Goal: Task Accomplishment & Management: Manage account settings

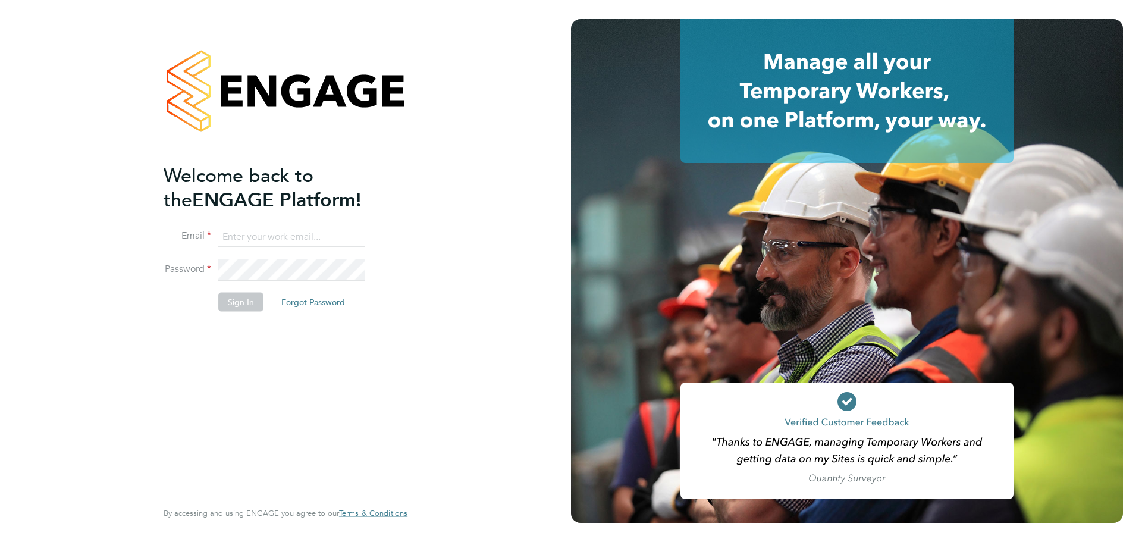
type input "hela.baker@randstadcpe.com"
click at [250, 301] on button "Sign In" at bounding box center [240, 301] width 45 height 19
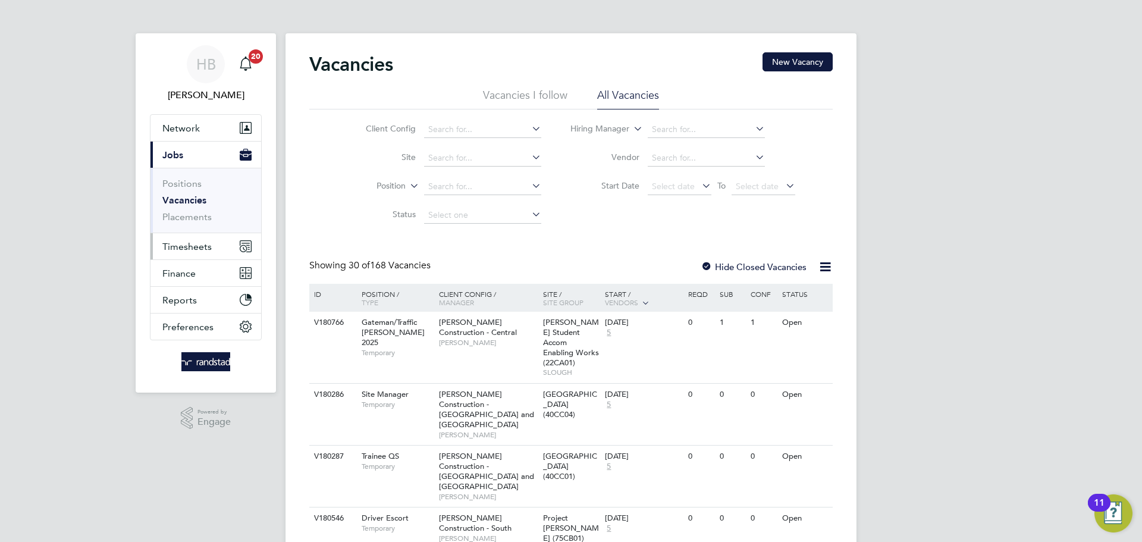
click at [209, 247] on span "Timesheets" at bounding box center [186, 246] width 49 height 11
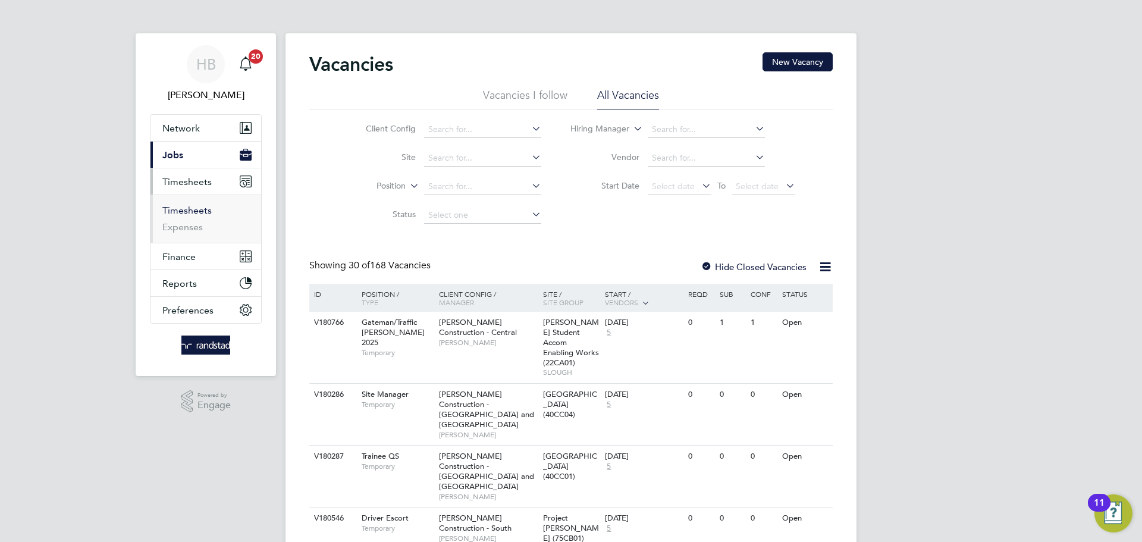
click at [183, 208] on link "Timesheets" at bounding box center [186, 210] width 49 height 11
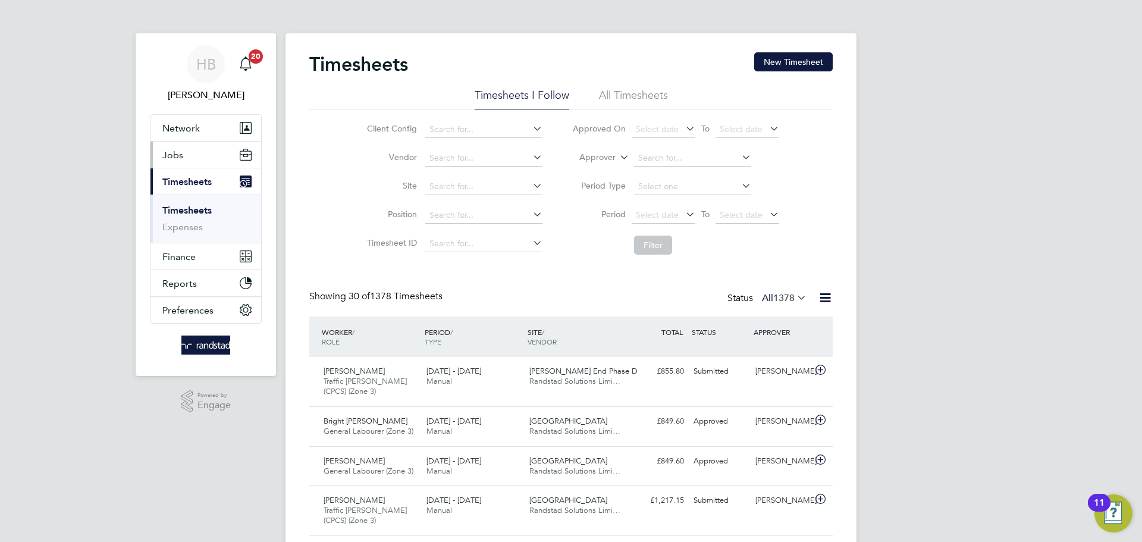
click at [180, 155] on span "Jobs" at bounding box center [172, 154] width 21 height 11
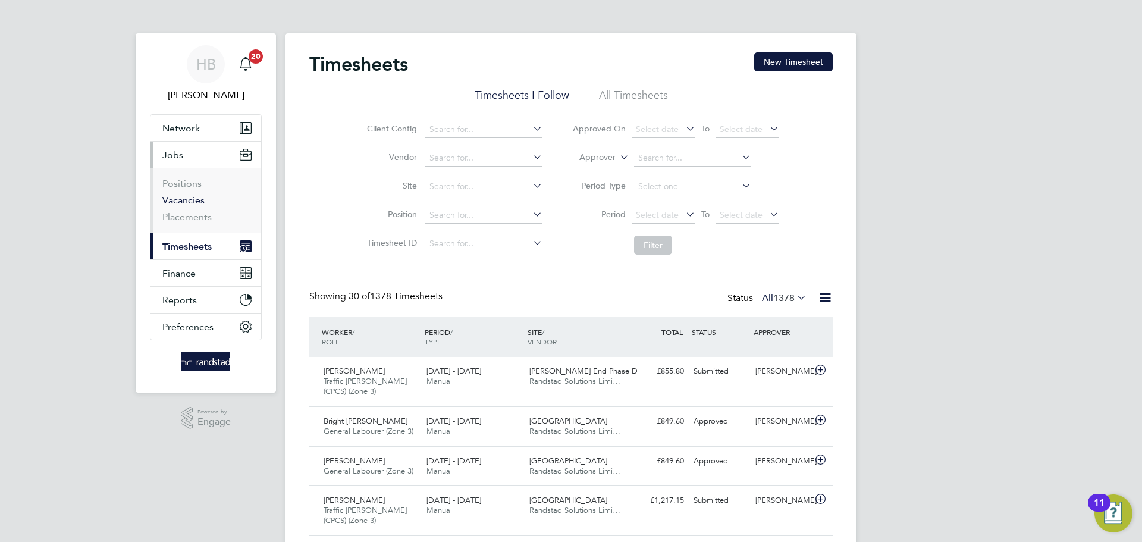
click at [165, 200] on link "Vacancies" at bounding box center [183, 199] width 42 height 11
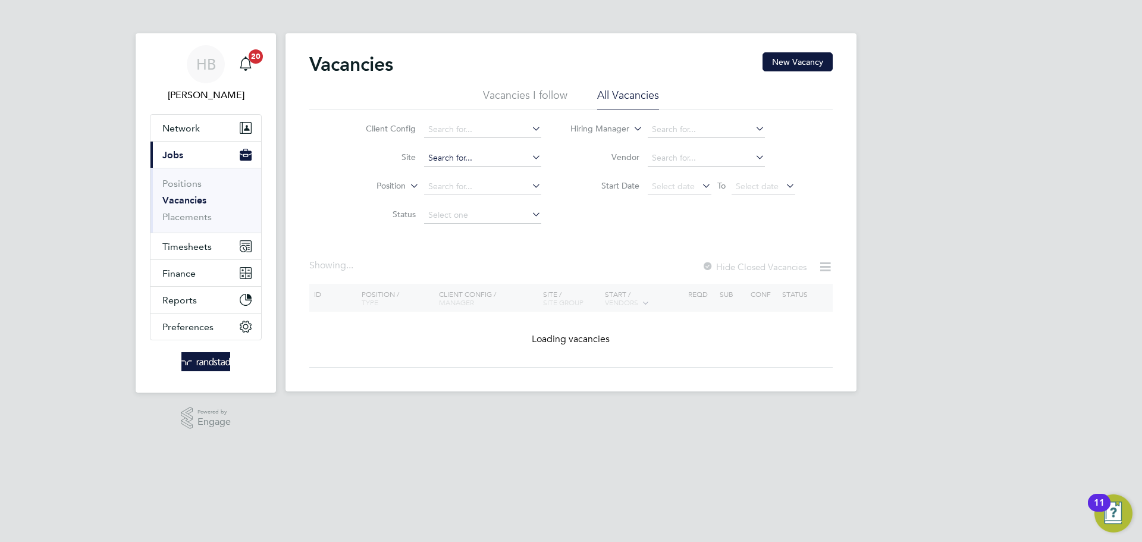
click at [473, 153] on input at bounding box center [482, 158] width 117 height 17
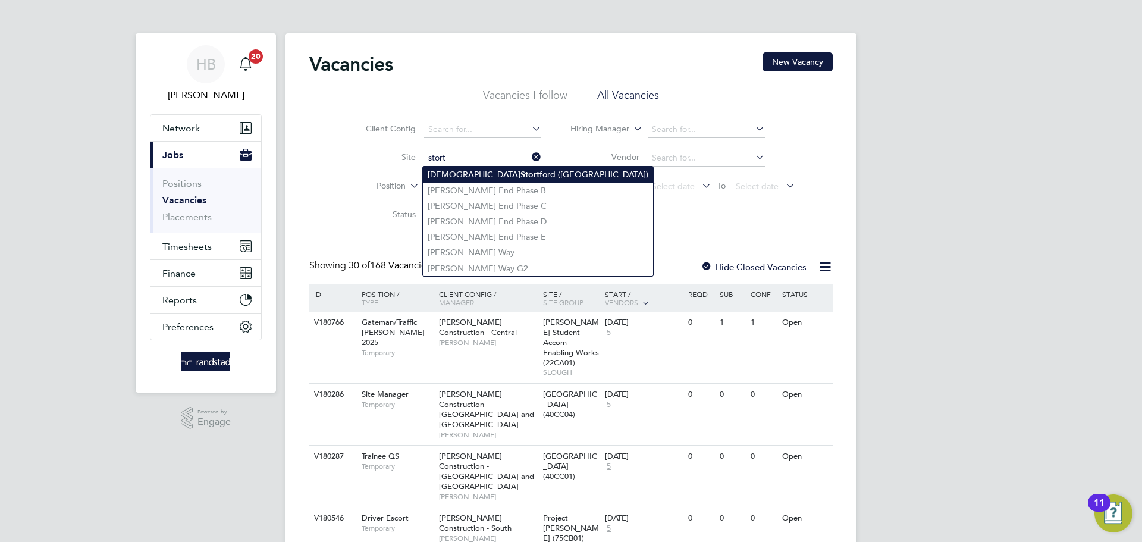
click at [485, 172] on li "Bishops Stort ford (Stortford Fields)" at bounding box center [538, 175] width 230 height 16
type input "[GEOGRAPHIC_DATA] ([GEOGRAPHIC_DATA])"
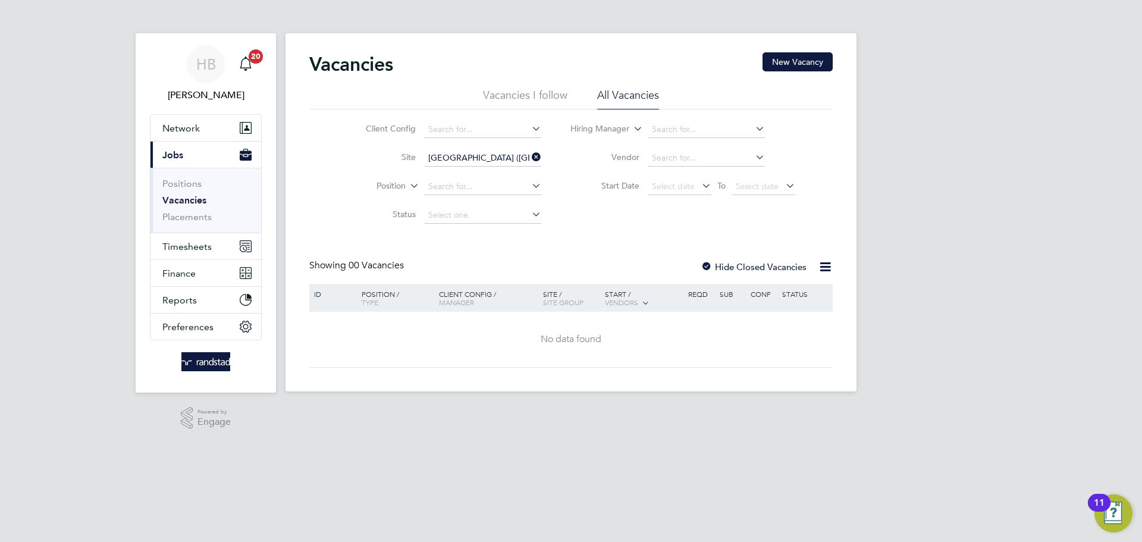
click at [708, 266] on div at bounding box center [707, 268] width 12 height 12
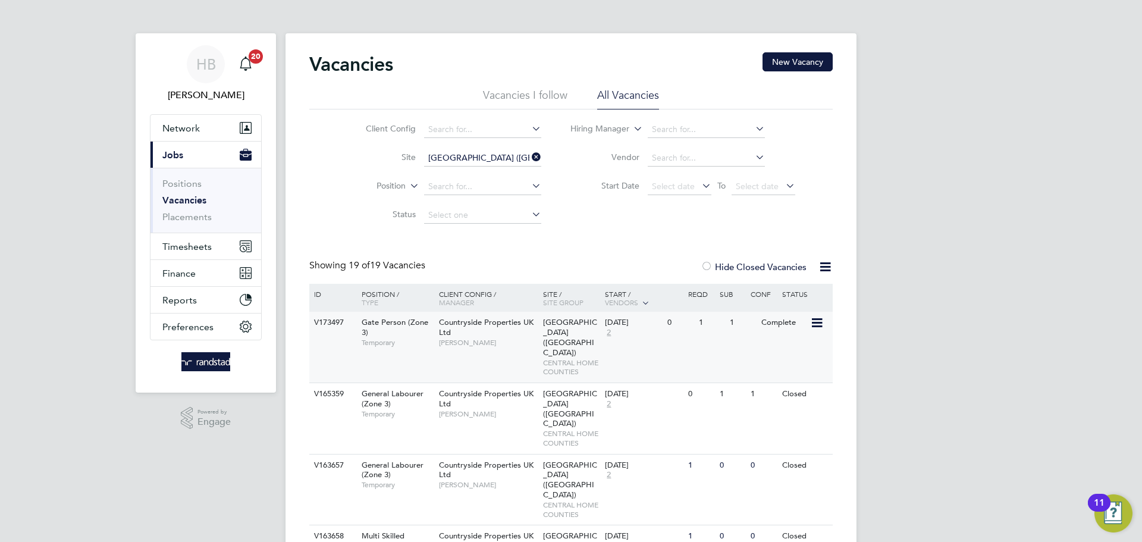
click at [691, 353] on div "V173497 Gate Person (Zone 3) Temporary Countryside Properties UK Ltd Jake Harve…" at bounding box center [570, 347] width 523 height 71
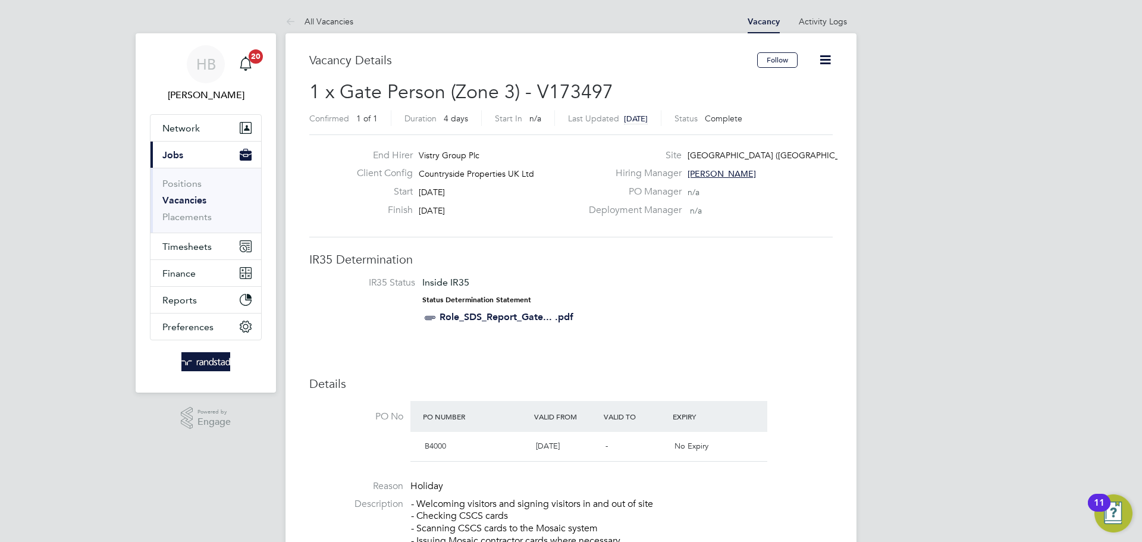
click at [825, 52] on icon at bounding box center [825, 59] width 15 height 15
click at [808, 100] on li "Update Status" at bounding box center [796, 104] width 69 height 17
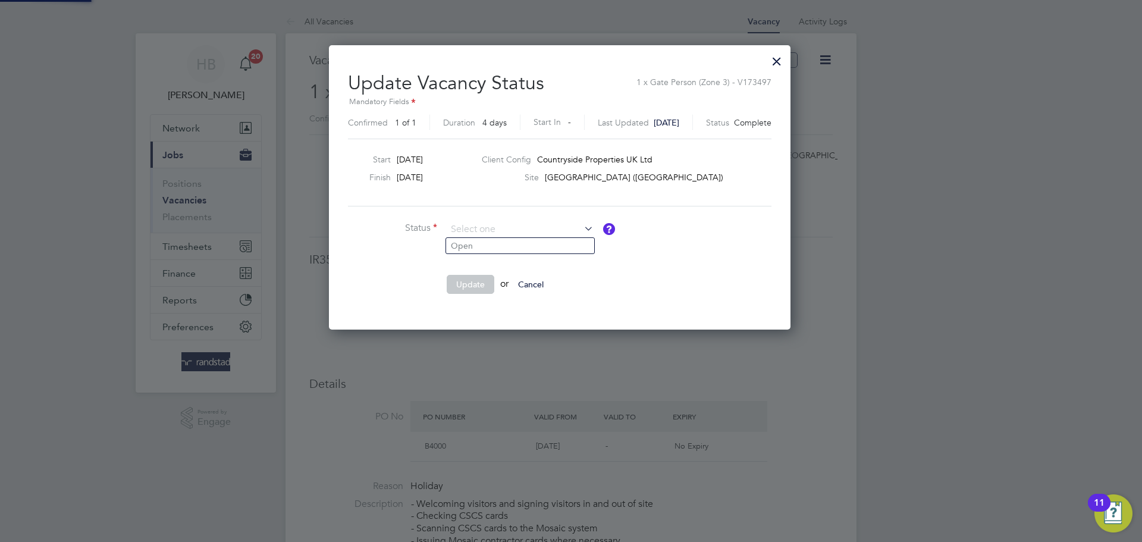
scroll to position [284, 484]
click at [488, 243] on li "Open" at bounding box center [520, 245] width 148 height 15
type input "Open"
click at [471, 289] on button "Update" at bounding box center [471, 284] width 48 height 19
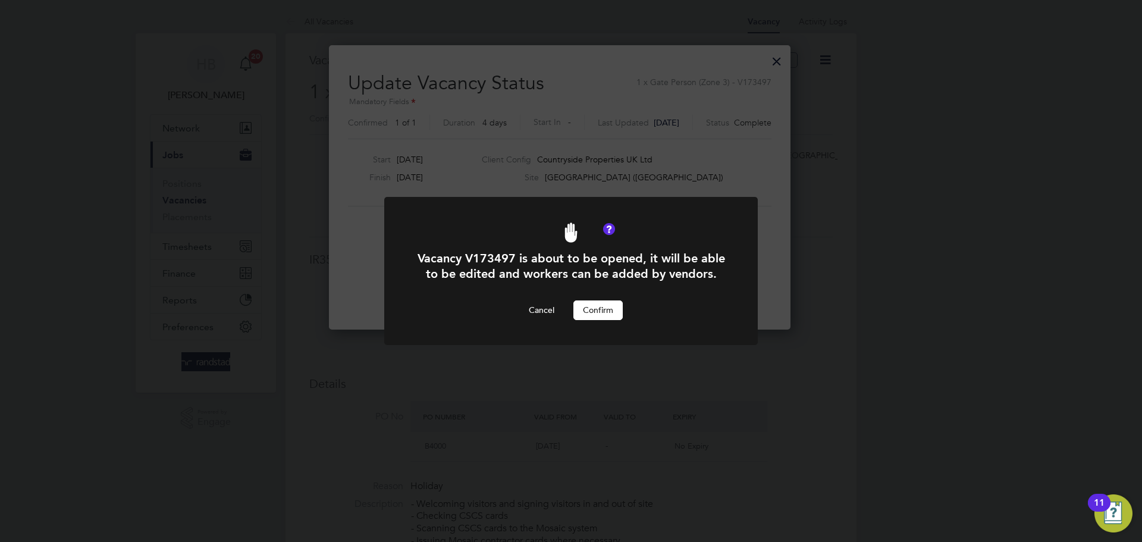
click at [595, 307] on button "Confirm" at bounding box center [597, 309] width 49 height 19
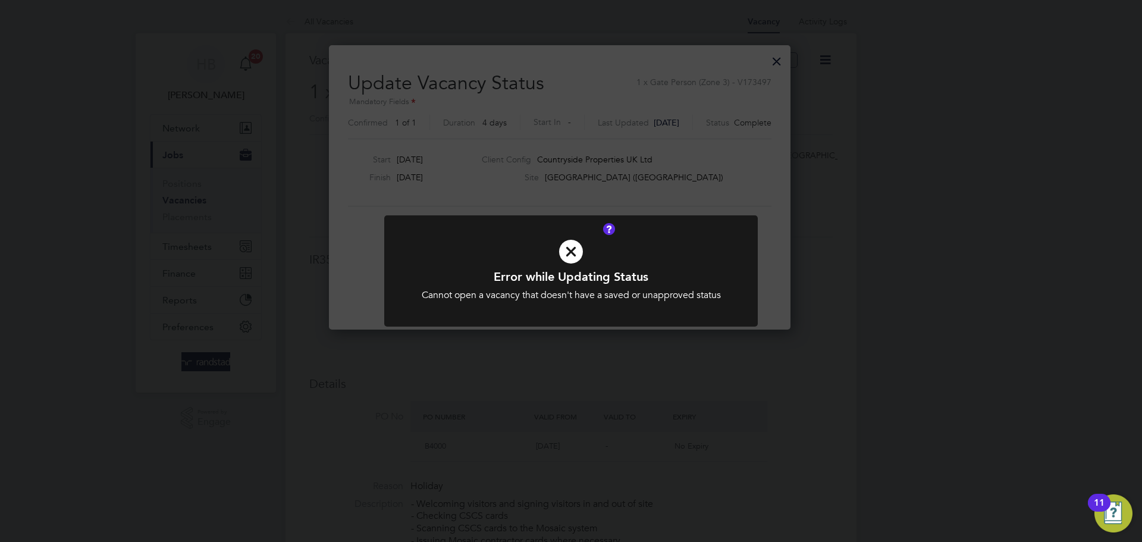
click at [571, 252] on icon at bounding box center [570, 251] width 309 height 46
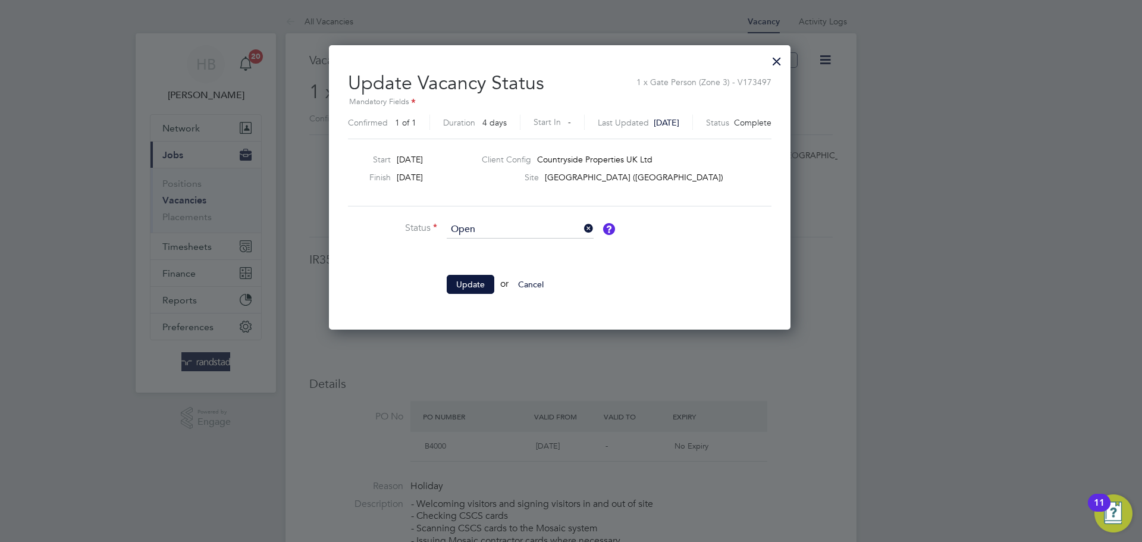
click at [532, 282] on button "Cancel" at bounding box center [531, 284] width 45 height 19
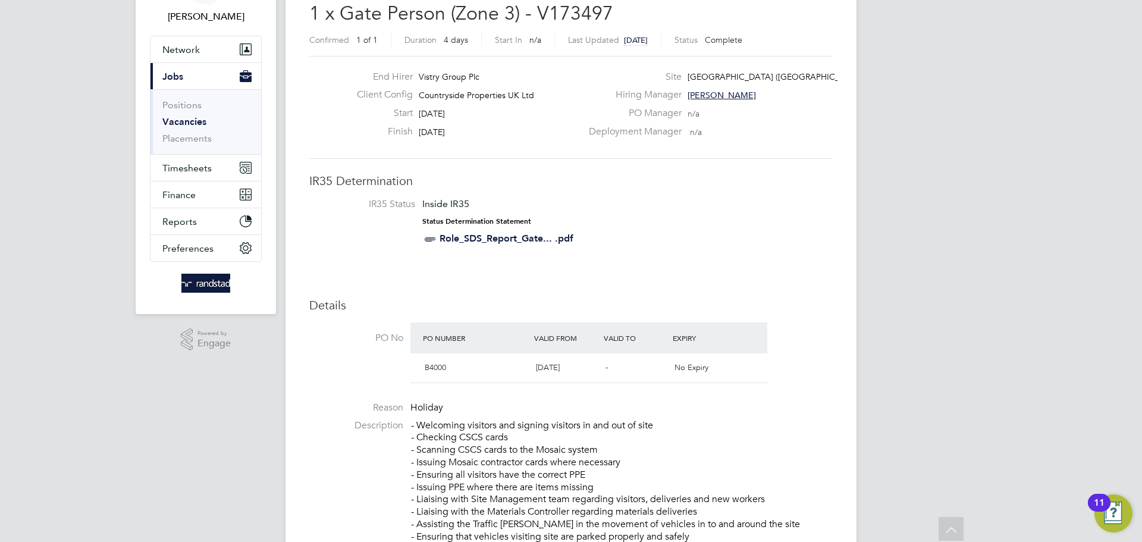
scroll to position [0, 0]
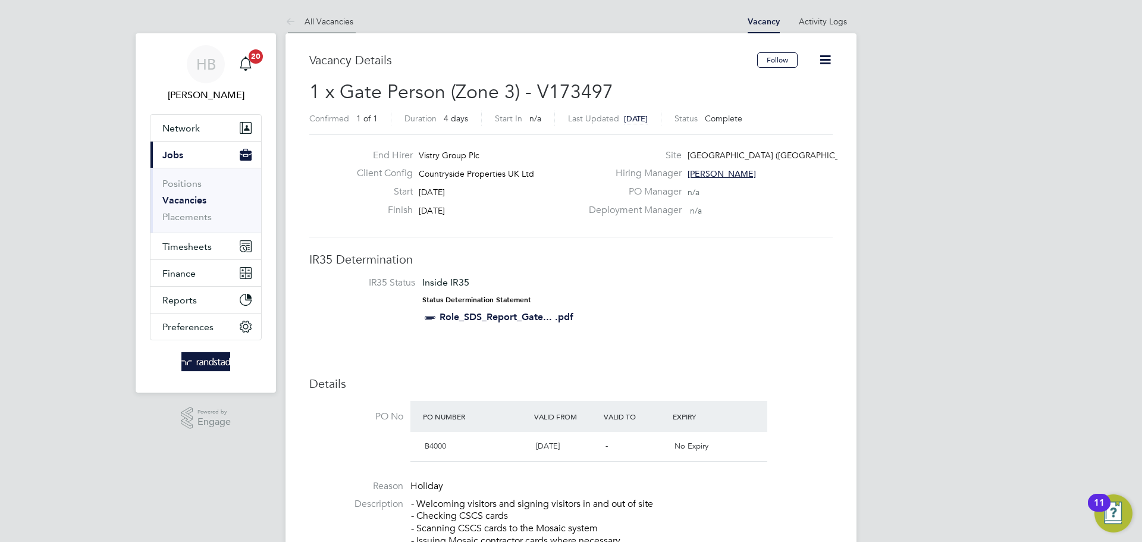
click at [294, 20] on icon at bounding box center [292, 22] width 15 height 15
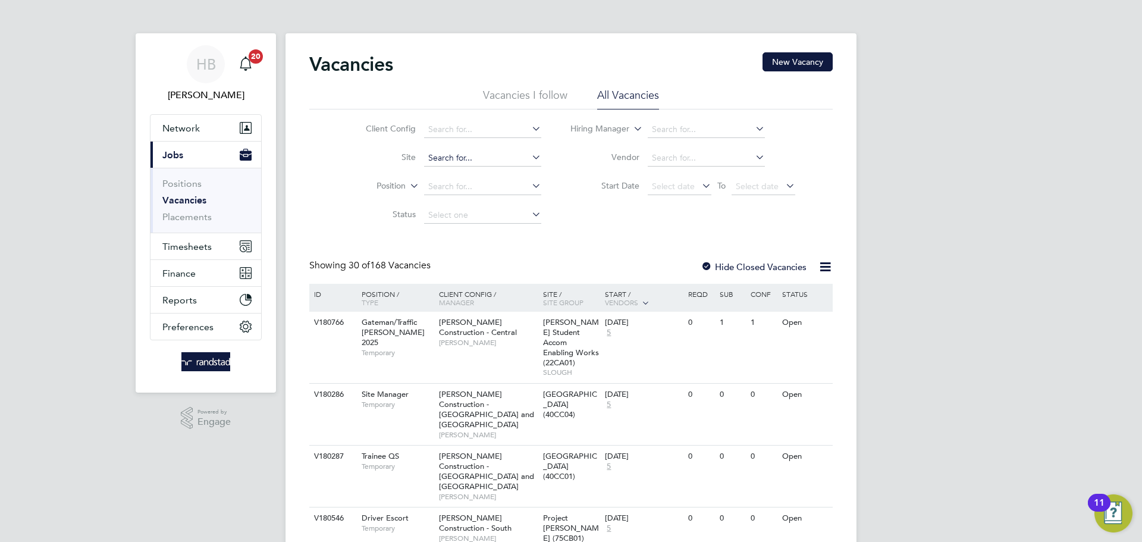
click at [432, 156] on input at bounding box center [482, 158] width 117 height 17
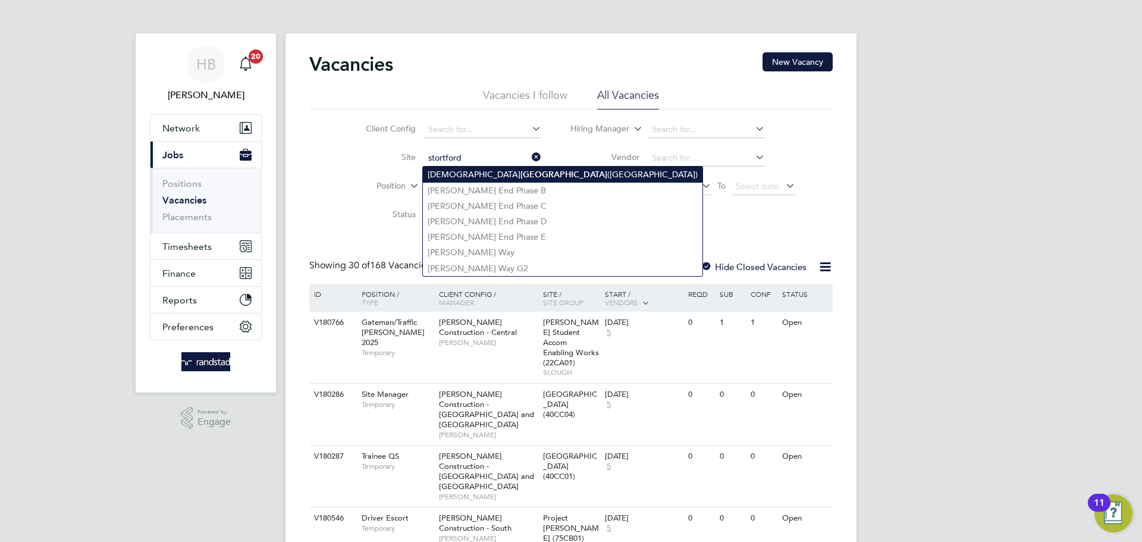
click at [520, 172] on li "Bishops Stortford (Stortford Fields)" at bounding box center [563, 175] width 280 height 16
type input "[GEOGRAPHIC_DATA] ([GEOGRAPHIC_DATA])"
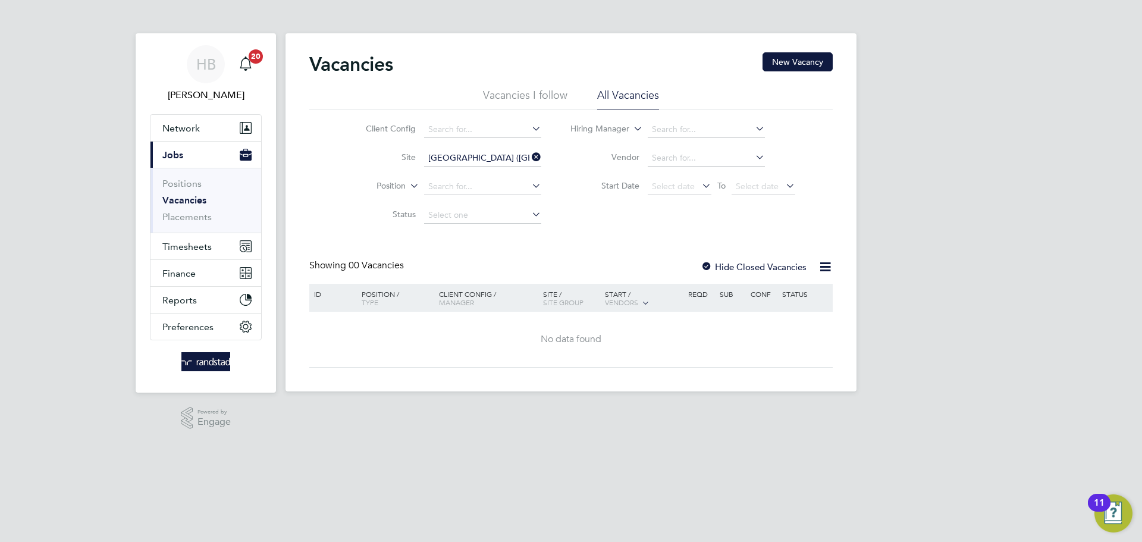
click at [705, 266] on div at bounding box center [707, 268] width 12 height 12
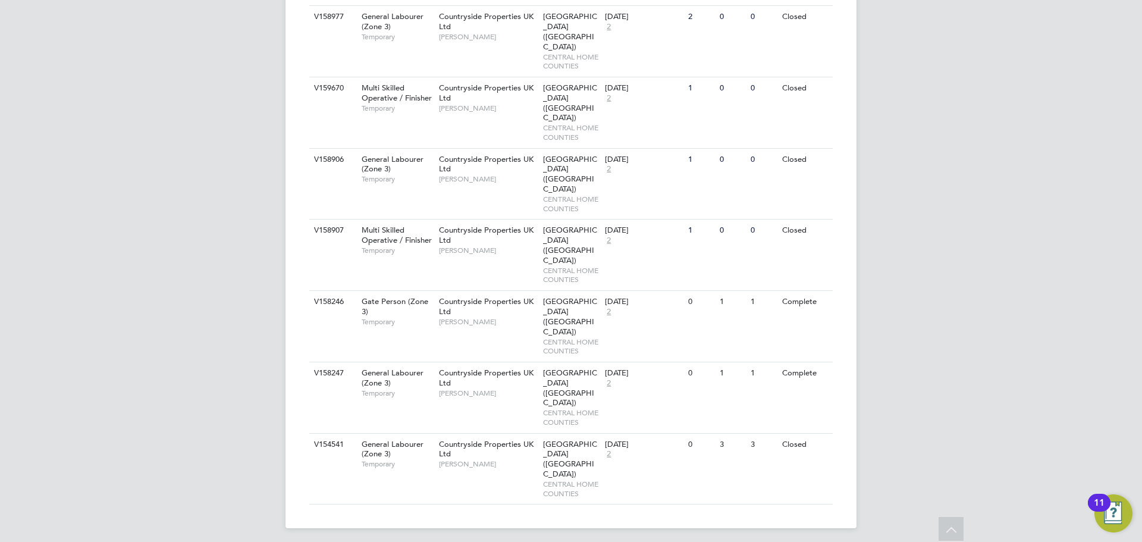
scroll to position [1166, 0]
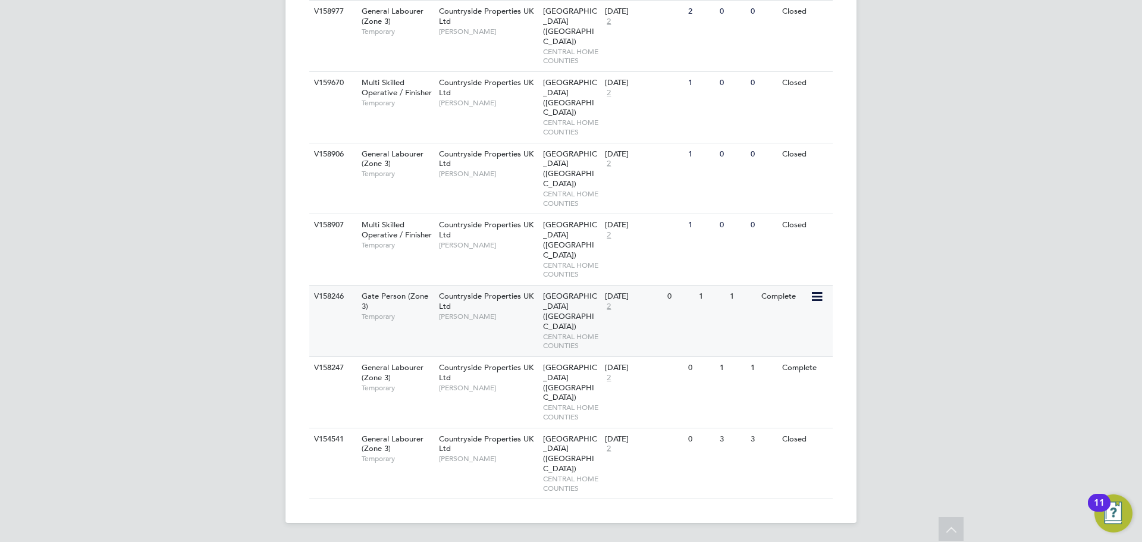
click at [718, 320] on div "V158246 Gate Person (Zone 3) Temporary Countryside Properties UK Ltd Jake Harve…" at bounding box center [570, 320] width 523 height 71
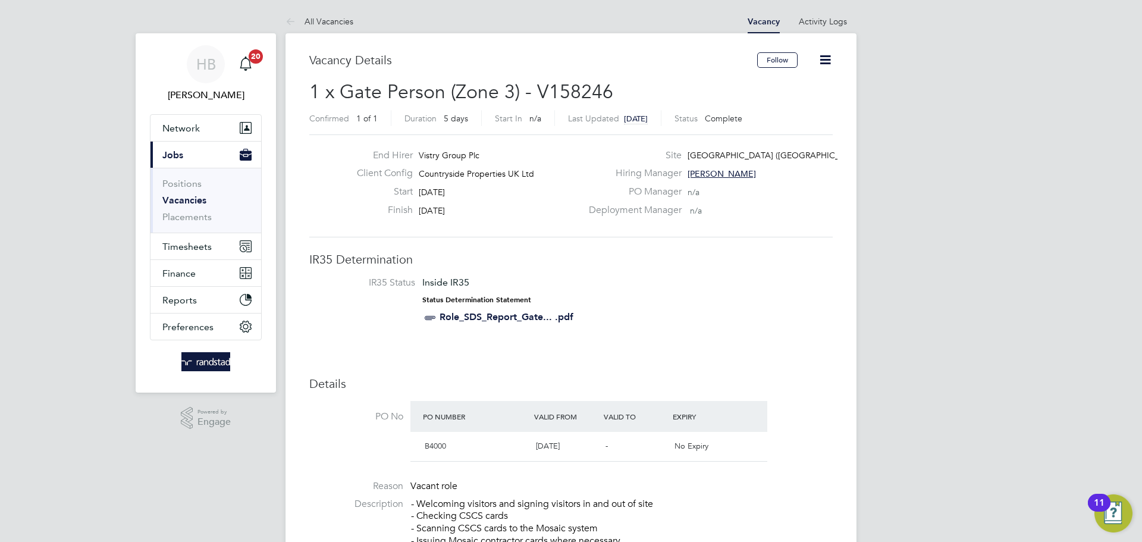
click at [831, 57] on icon at bounding box center [825, 59] width 15 height 15
click at [799, 105] on li "Update Status" at bounding box center [796, 104] width 69 height 17
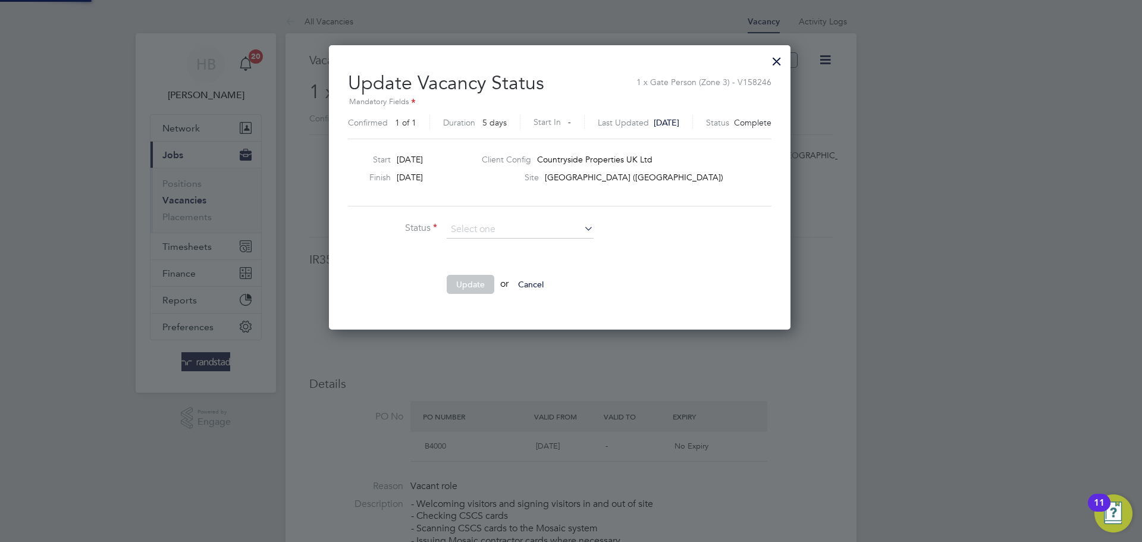
scroll to position [284, 484]
click at [478, 244] on li "Open" at bounding box center [520, 245] width 148 height 15
type input "Open"
click at [475, 287] on button "Update" at bounding box center [471, 284] width 48 height 19
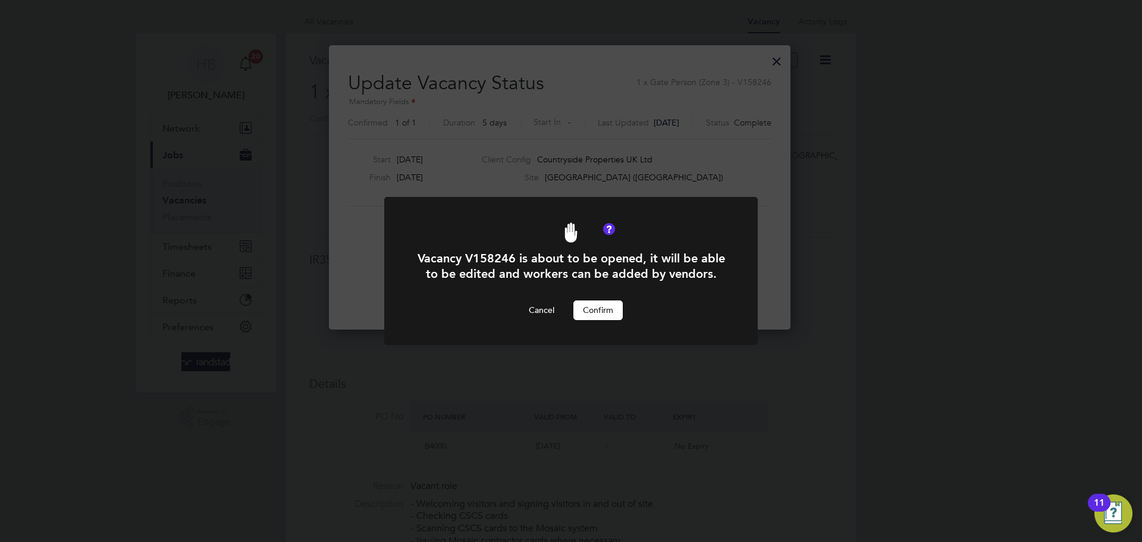
click at [610, 312] on button "Confirm" at bounding box center [597, 309] width 49 height 19
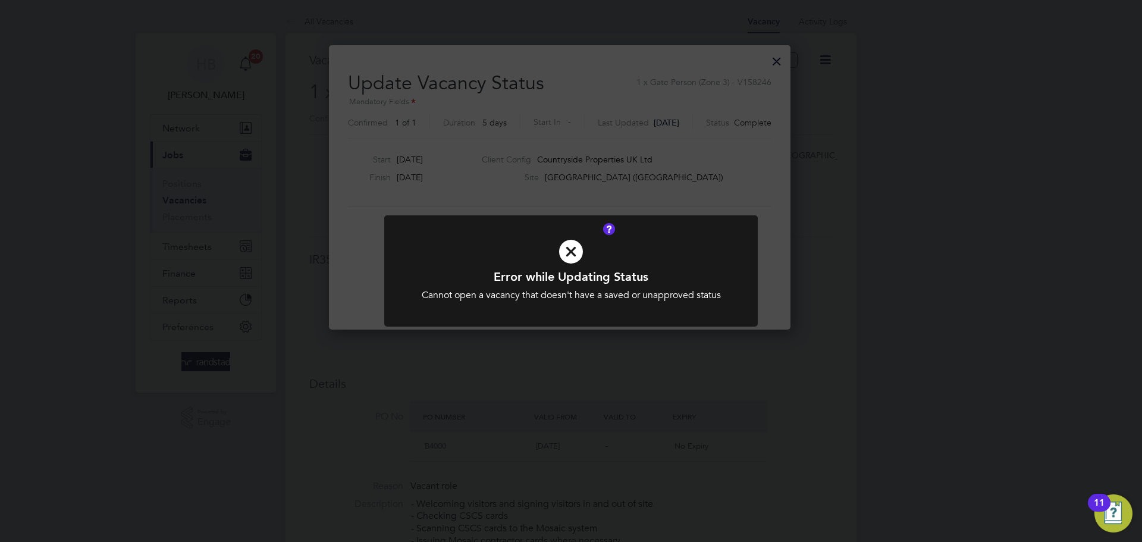
click at [570, 240] on icon at bounding box center [570, 251] width 309 height 46
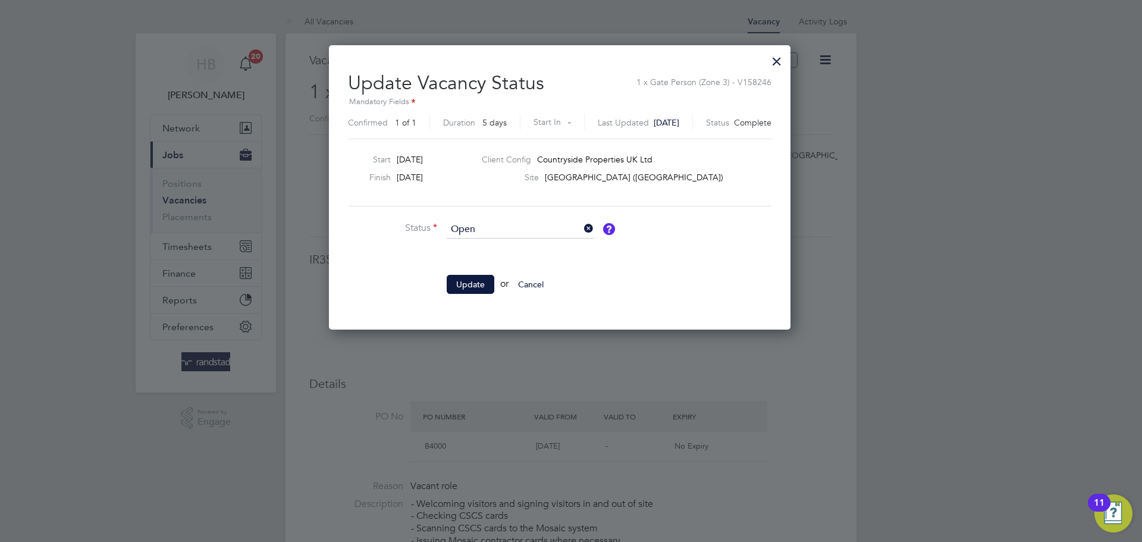
click at [787, 61] on div at bounding box center [776, 58] width 21 height 21
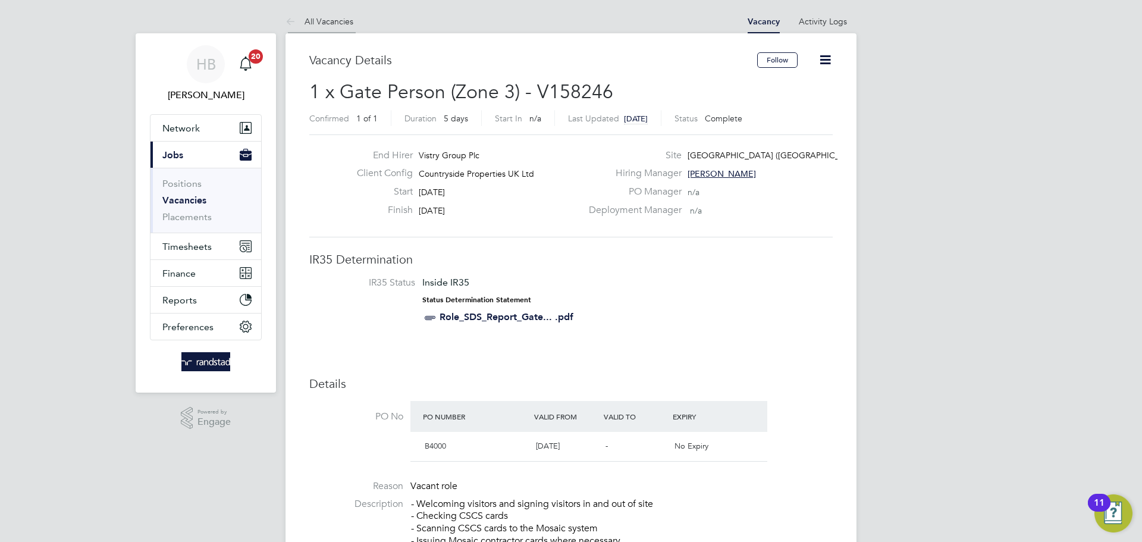
click at [295, 24] on icon at bounding box center [292, 22] width 15 height 15
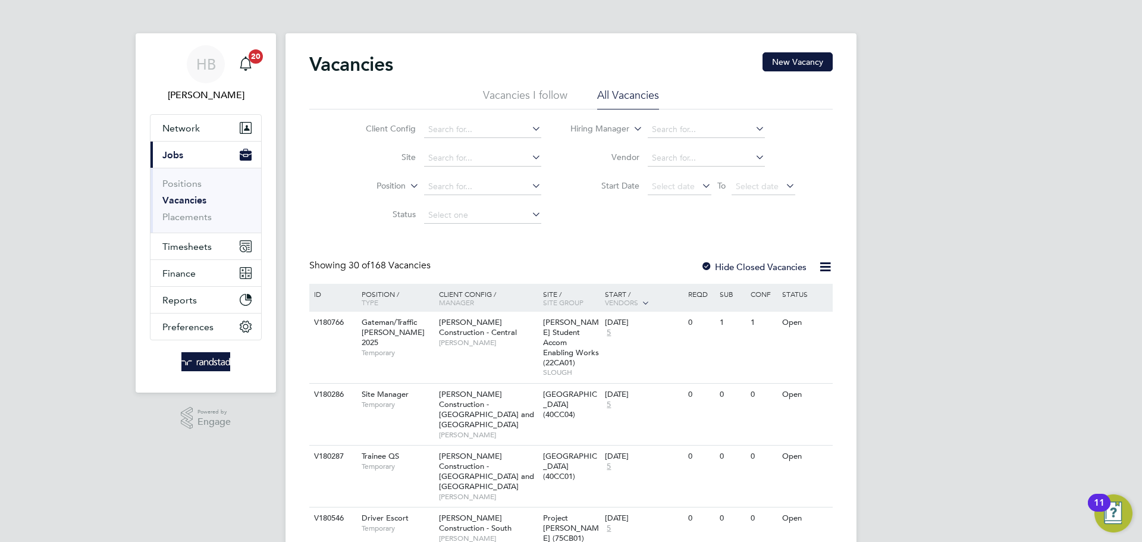
click at [469, 145] on li "Site" at bounding box center [444, 158] width 224 height 29
click at [481, 156] on input at bounding box center [482, 158] width 117 height 17
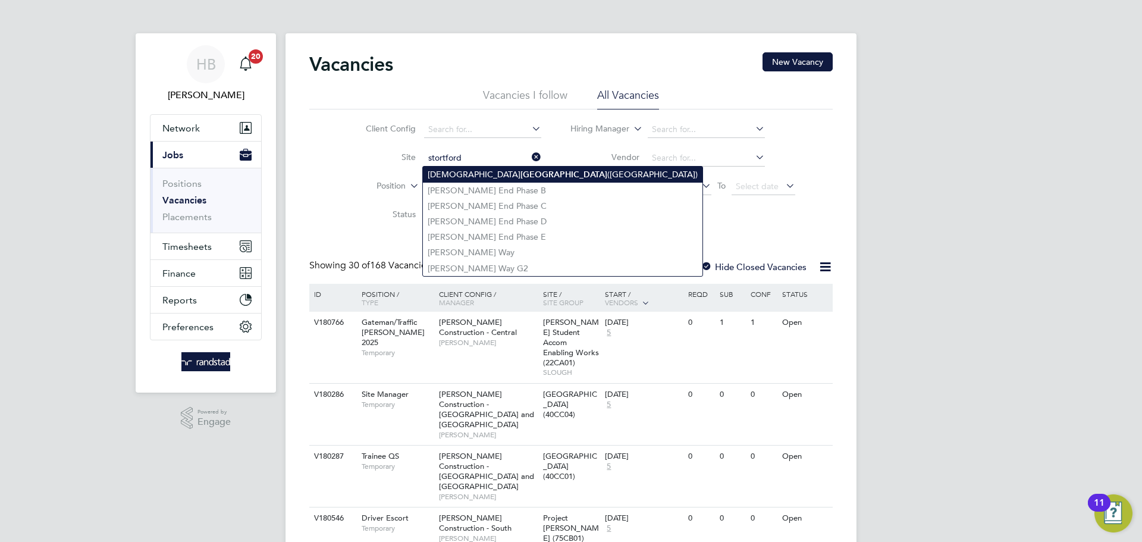
type input "stortford"
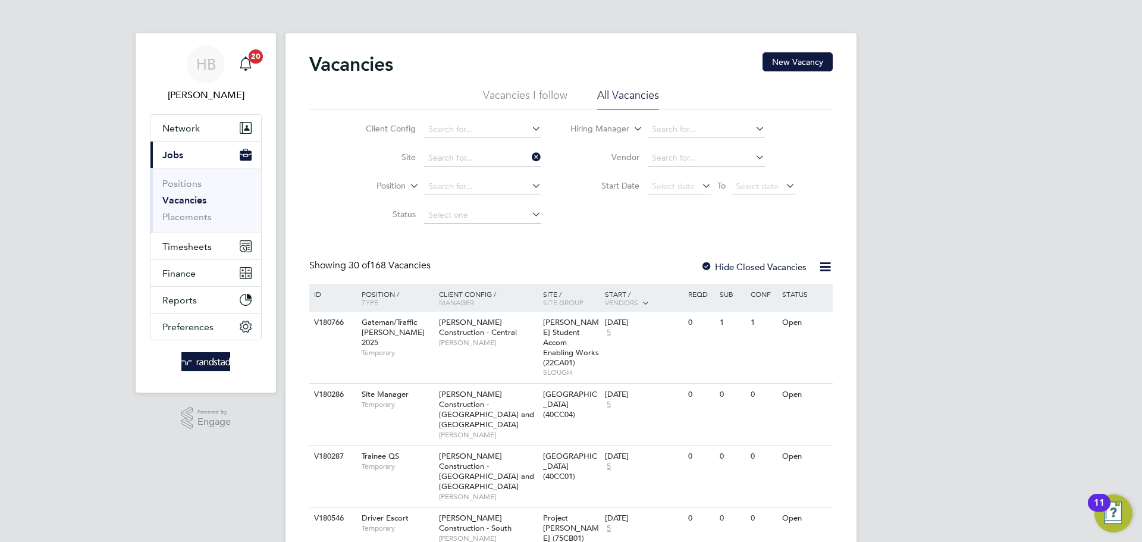
click at [437, 156] on input at bounding box center [482, 158] width 117 height 17
click at [520, 171] on b "Stortford" at bounding box center [563, 175] width 87 height 10
type input "Bishops Stortford (Stortford Fields)"
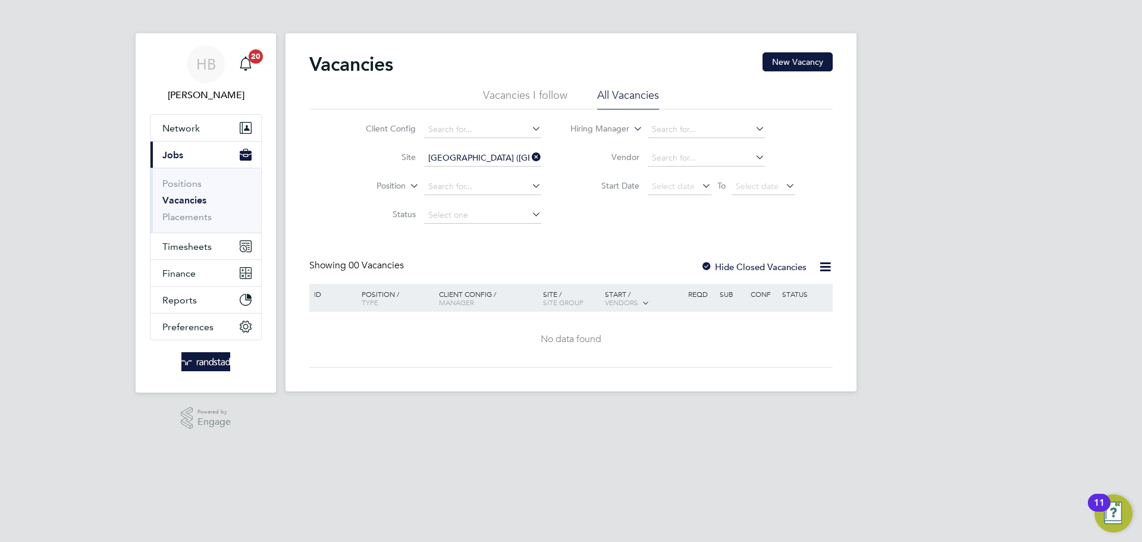
click at [705, 265] on div at bounding box center [707, 268] width 12 height 12
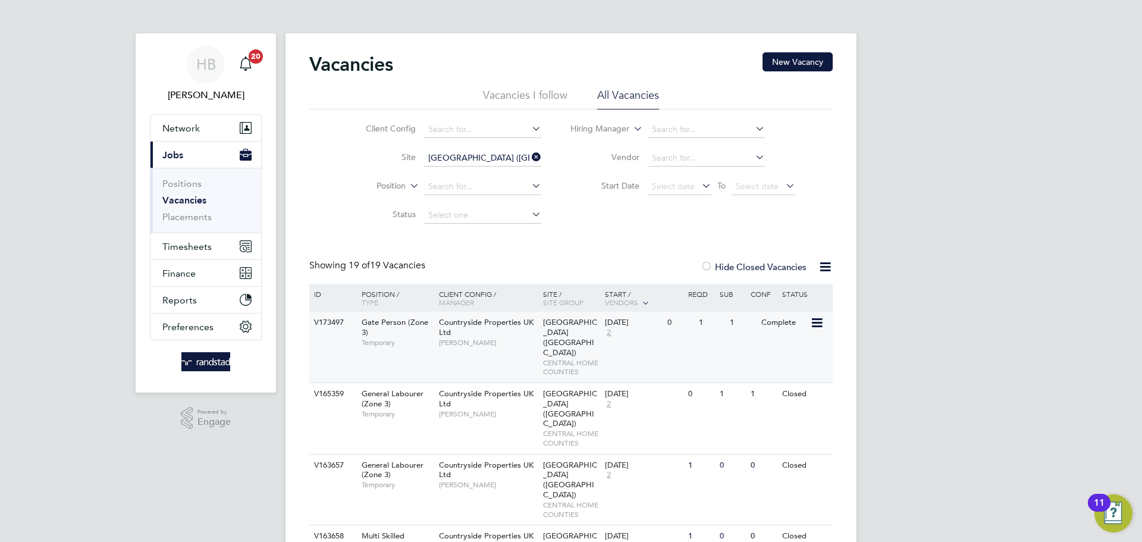
click at [438, 347] on div "Countryside Properties UK Ltd Jake Harvey" at bounding box center [488, 332] width 104 height 41
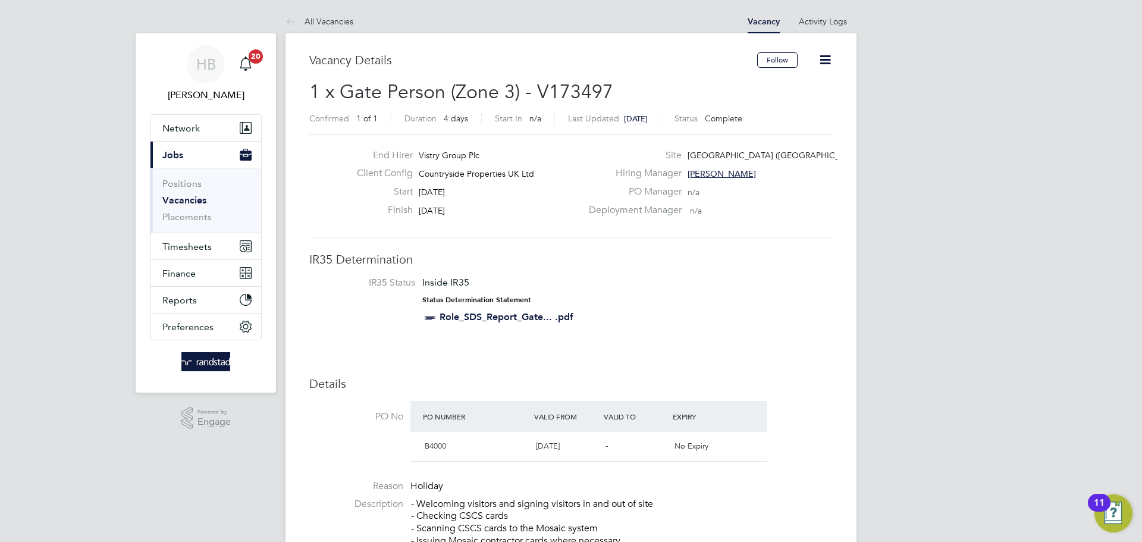
click at [823, 55] on icon at bounding box center [825, 59] width 15 height 15
click at [804, 105] on li "Update Status" at bounding box center [796, 104] width 69 height 17
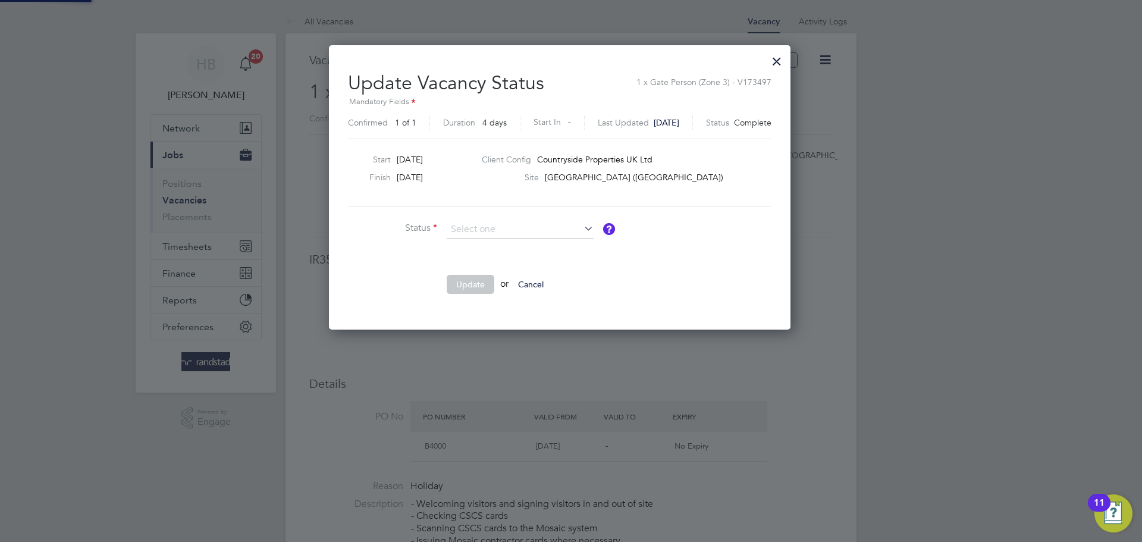
scroll to position [284, 484]
click at [542, 291] on button "Cancel" at bounding box center [531, 284] width 45 height 19
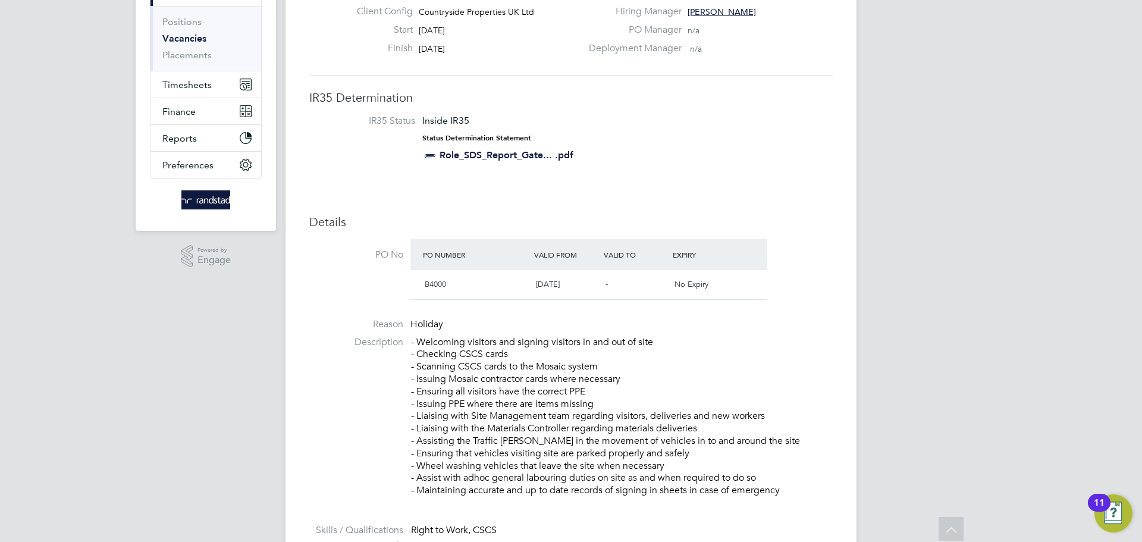
scroll to position [0, 0]
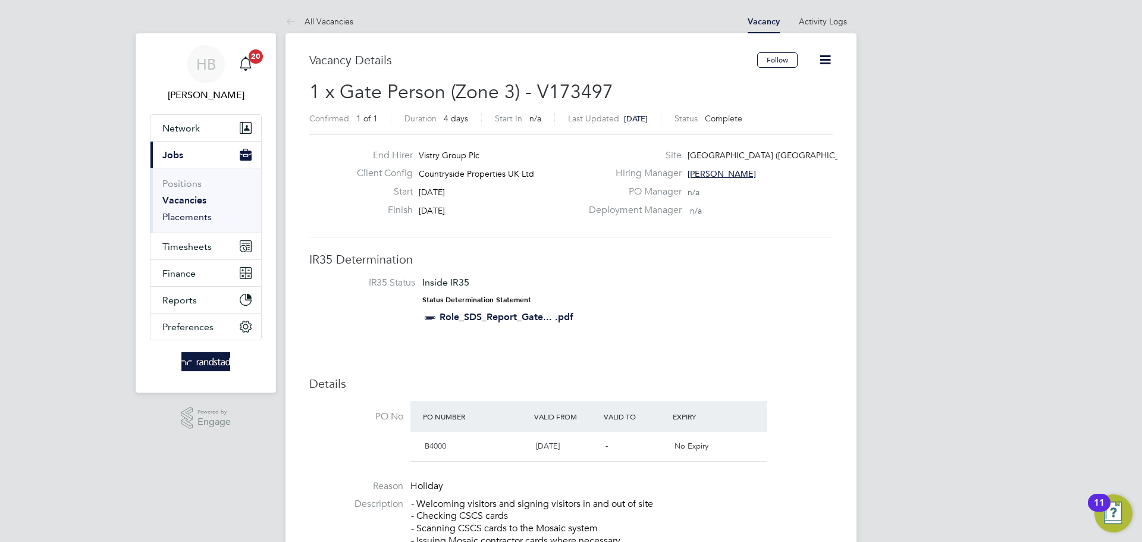
click at [187, 214] on link "Placements" at bounding box center [186, 216] width 49 height 11
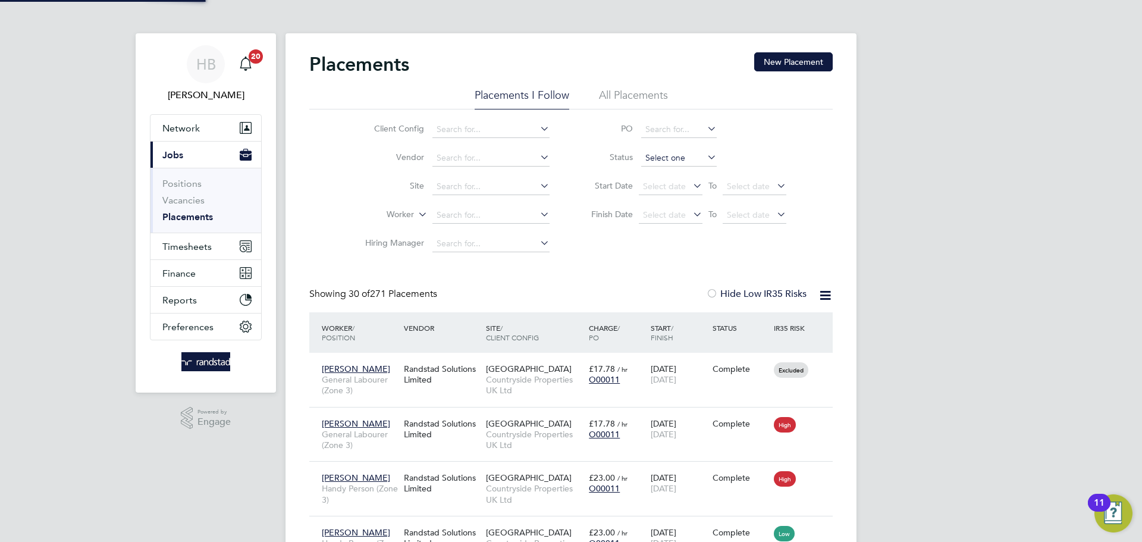
scroll to position [6, 6]
click at [638, 96] on li "All Placements" at bounding box center [633, 98] width 69 height 21
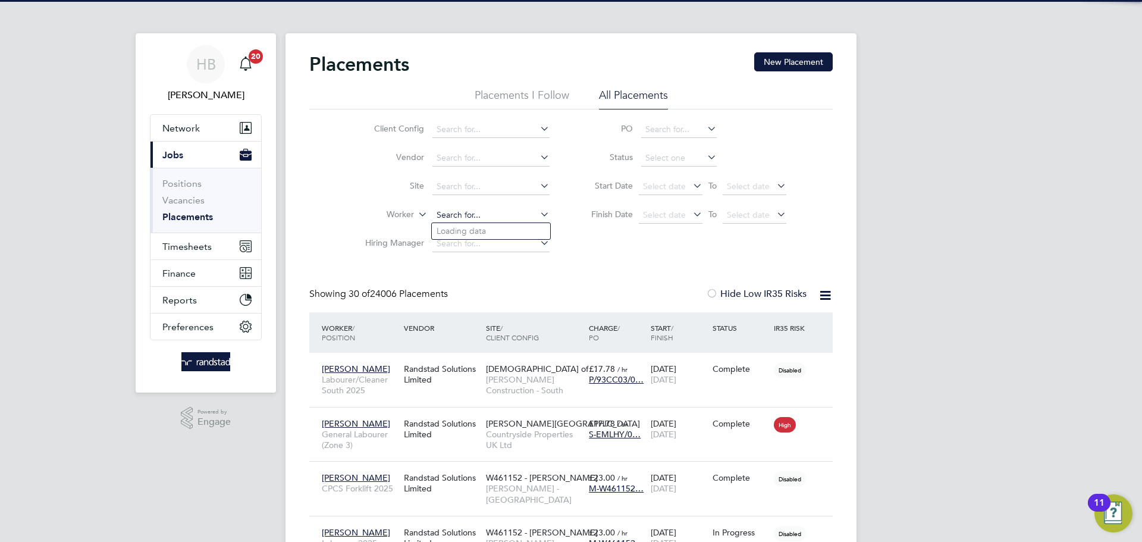
click at [469, 209] on input at bounding box center [490, 215] width 117 height 17
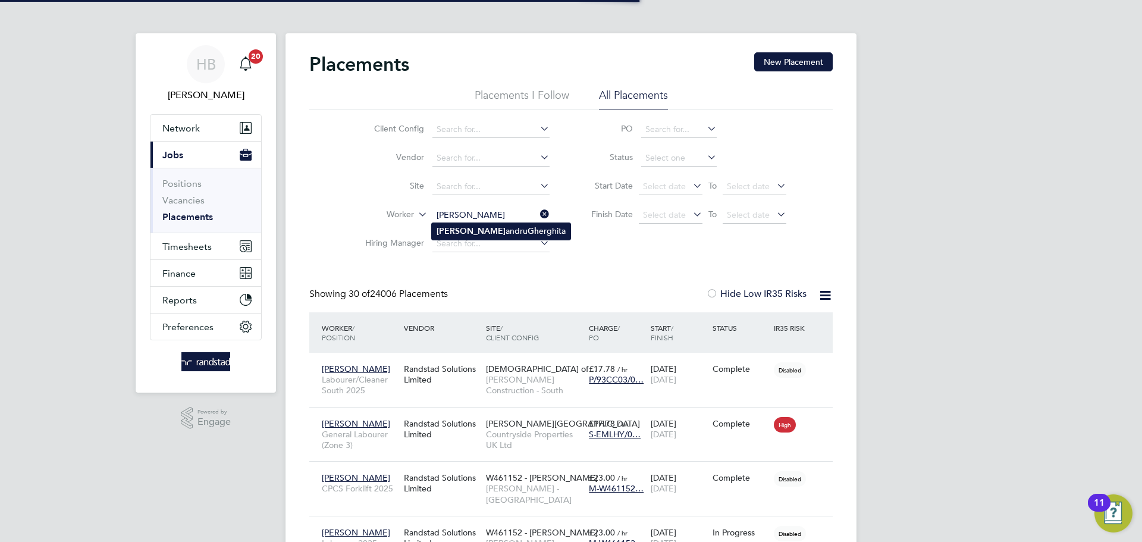
click at [508, 230] on li "Alex andru Gh erghita" at bounding box center [501, 231] width 139 height 16
type input "[PERSON_NAME]"
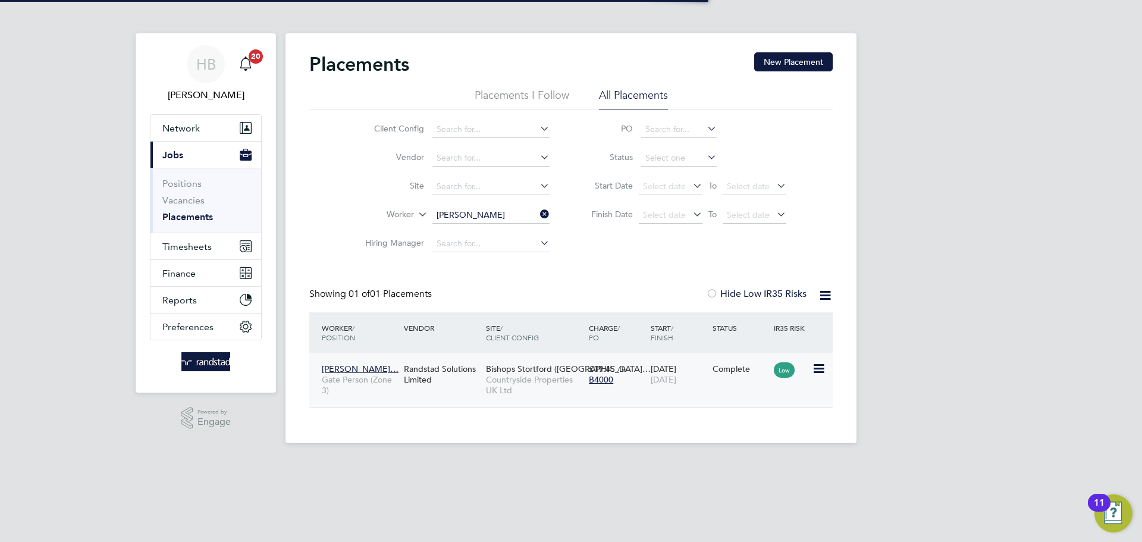
click at [720, 388] on div "Alexandru Gherg… Gate Person (Zone 3) Randstad Solutions Limited Bishops Stortf…" at bounding box center [570, 380] width 523 height 54
click at [470, 391] on div "Alexandru Gherg… Gate Person (Zone 3) Randstad Solutions Limited Bishops Stortf…" at bounding box center [570, 380] width 523 height 54
click at [478, 365] on div "Randstad Solutions Limited" at bounding box center [442, 373] width 82 height 33
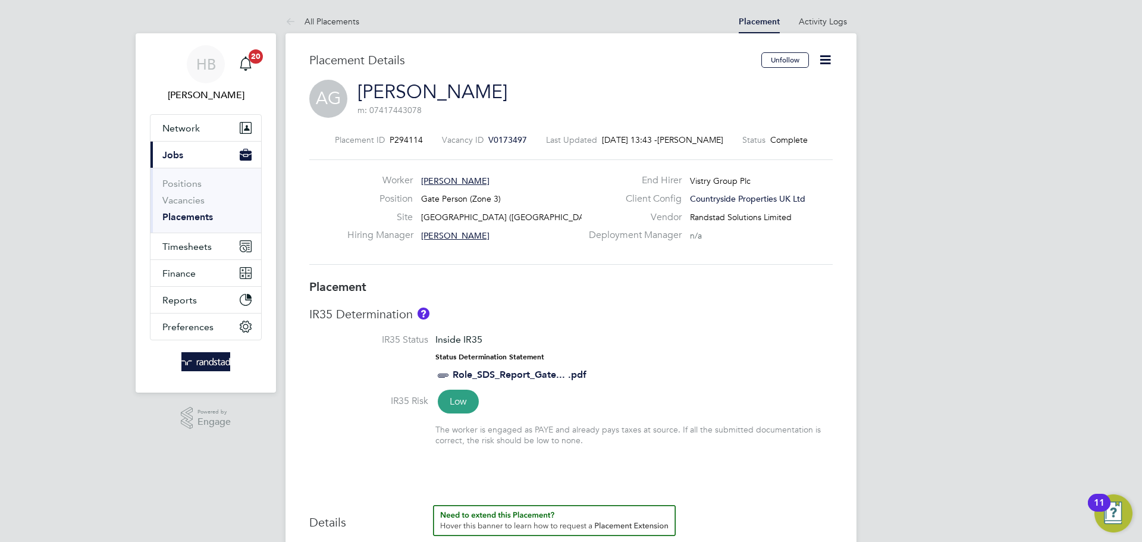
click at [824, 59] on icon at bounding box center [825, 59] width 15 height 15
click at [802, 86] on li "Edit Placement e" at bounding box center [786, 88] width 87 height 17
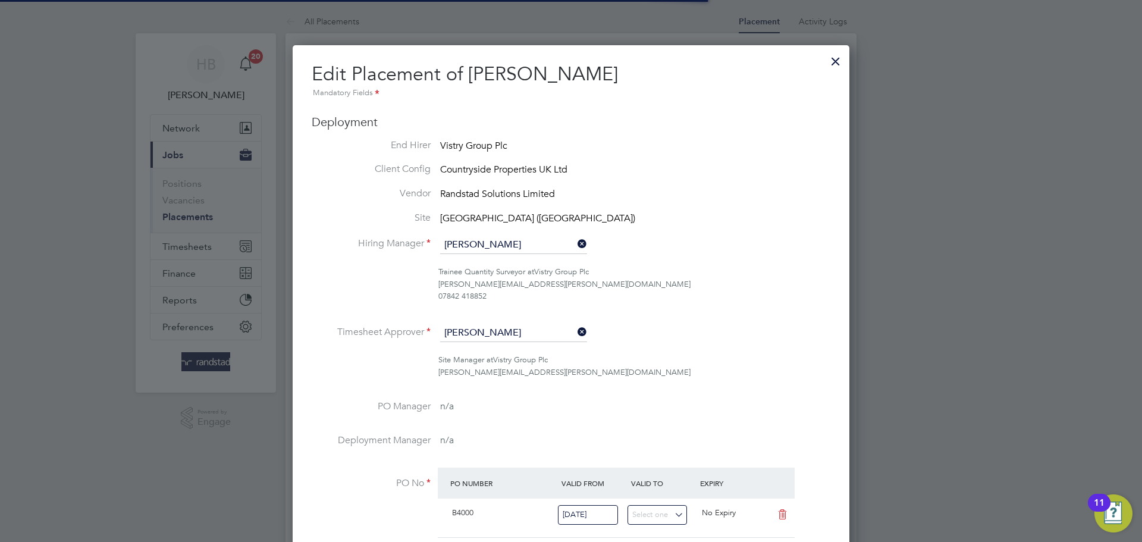
scroll to position [6, 6]
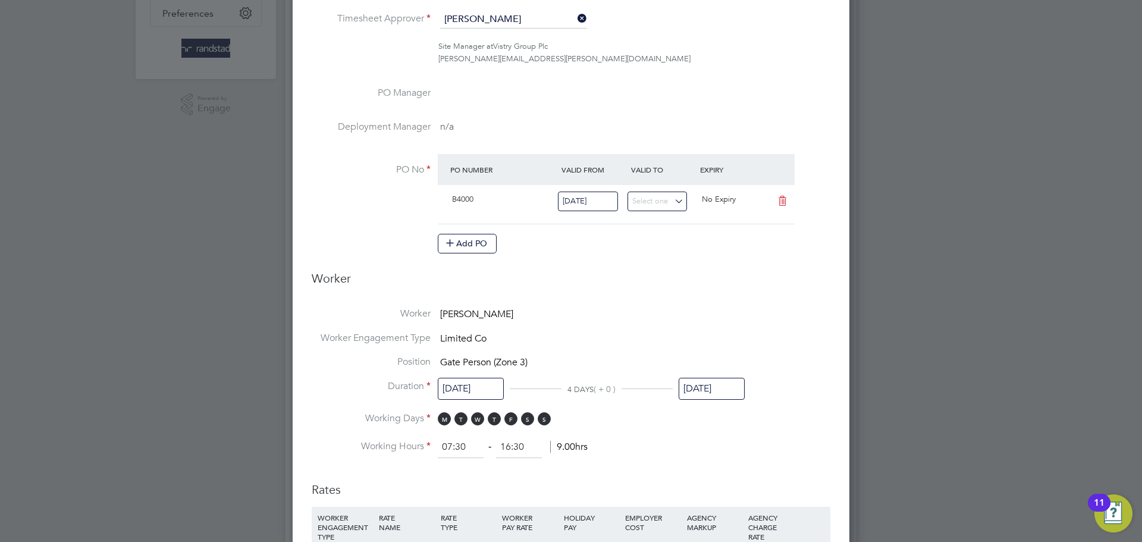
click at [707, 387] on input "[DATE]" at bounding box center [712, 389] width 66 height 22
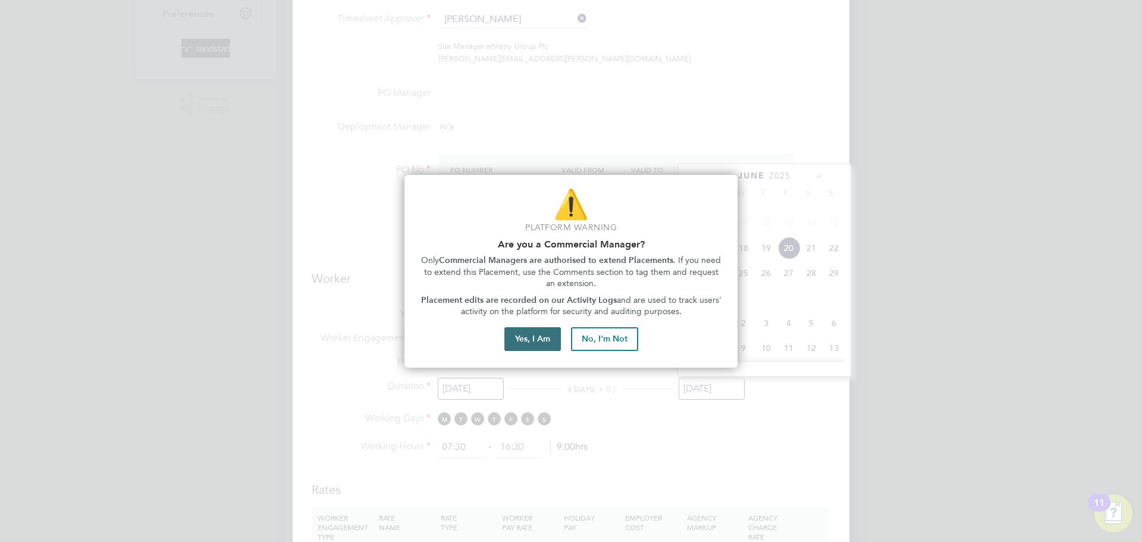
click at [531, 340] on button "Yes, I Am" at bounding box center [532, 339] width 57 height 24
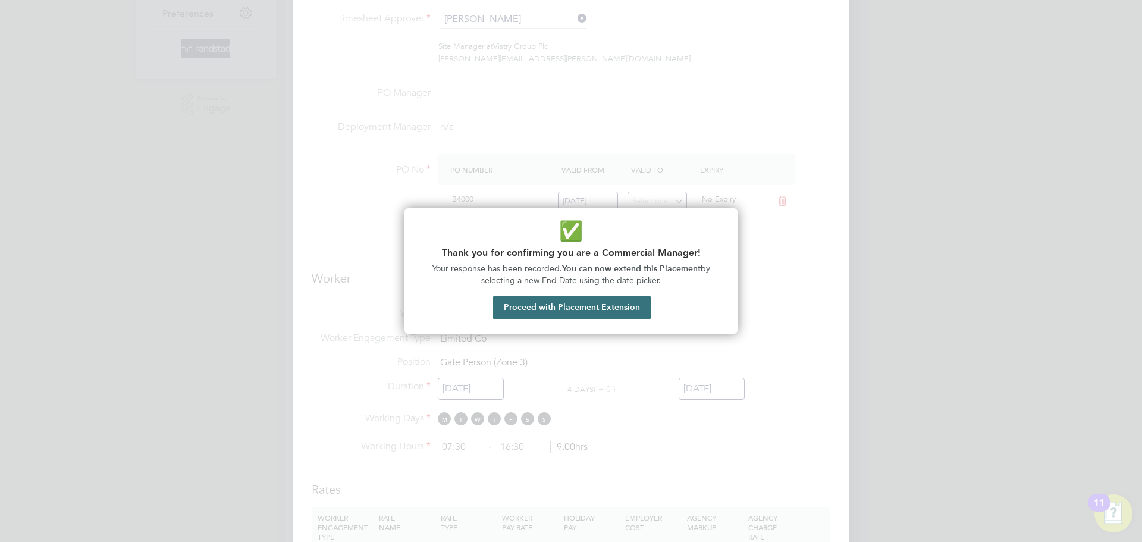
click at [617, 312] on button "Proceed with Placement Extension" at bounding box center [572, 308] width 158 height 24
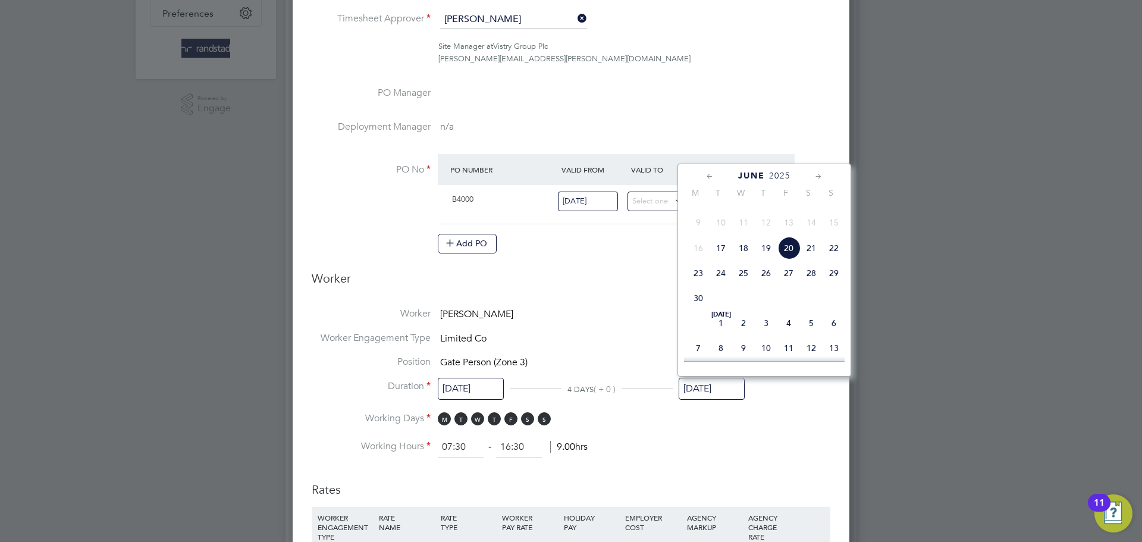
click at [816, 178] on icon at bounding box center [818, 176] width 11 height 13
click at [832, 61] on div "Edit Placement of Alexandru Gherghita Mandatory Fields Deployment End Hirer Vis…" at bounding box center [571, 386] width 557 height 1308
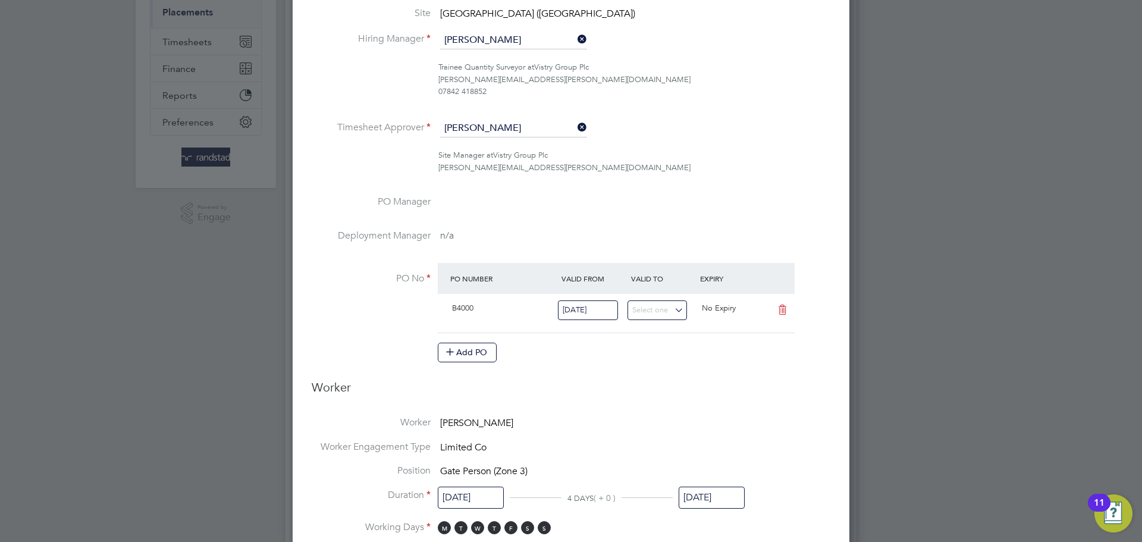
click at [692, 504] on input "20 Jun 2025" at bounding box center [712, 498] width 66 height 22
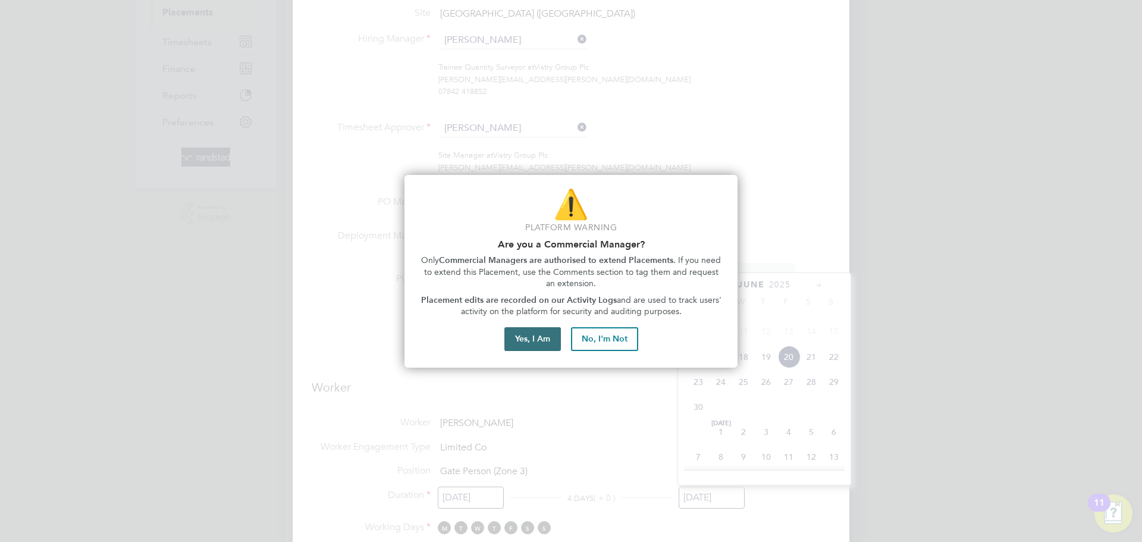
click at [520, 333] on button "Yes, I Am" at bounding box center [532, 339] width 57 height 24
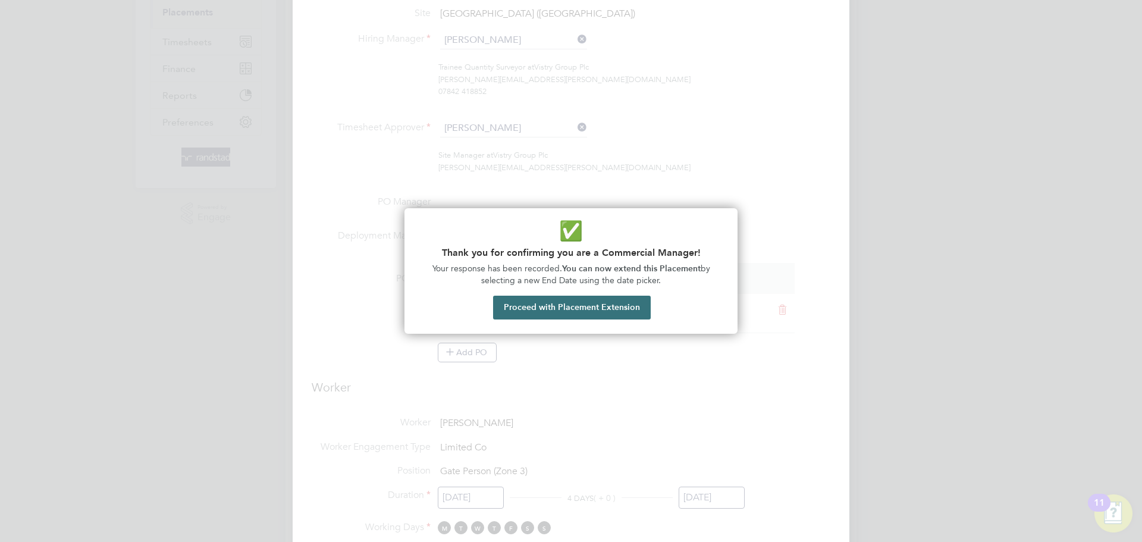
click at [531, 313] on button "Proceed with Placement Extension" at bounding box center [572, 308] width 158 height 24
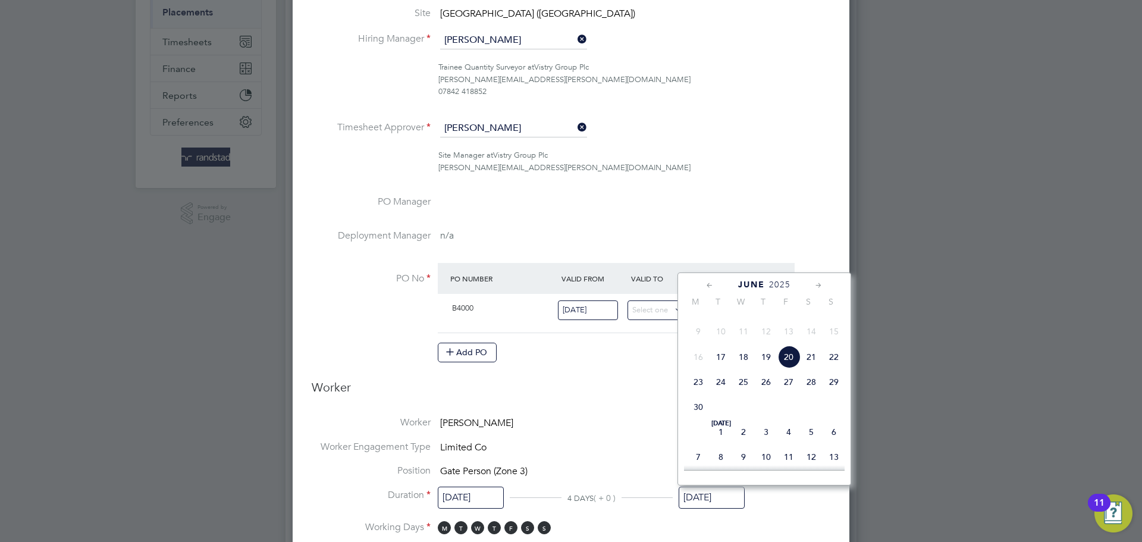
click at [818, 284] on icon at bounding box center [818, 285] width 11 height 13
click at [707, 288] on icon at bounding box center [709, 285] width 11 height 13
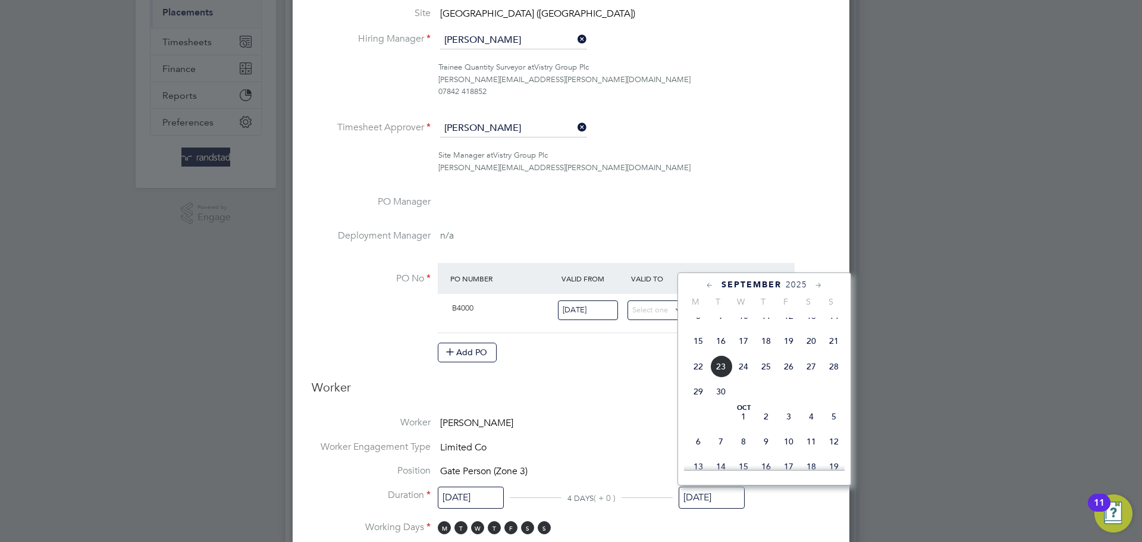
click at [790, 352] on span "19" at bounding box center [788, 340] width 23 height 23
type input "19 Sep 2025"
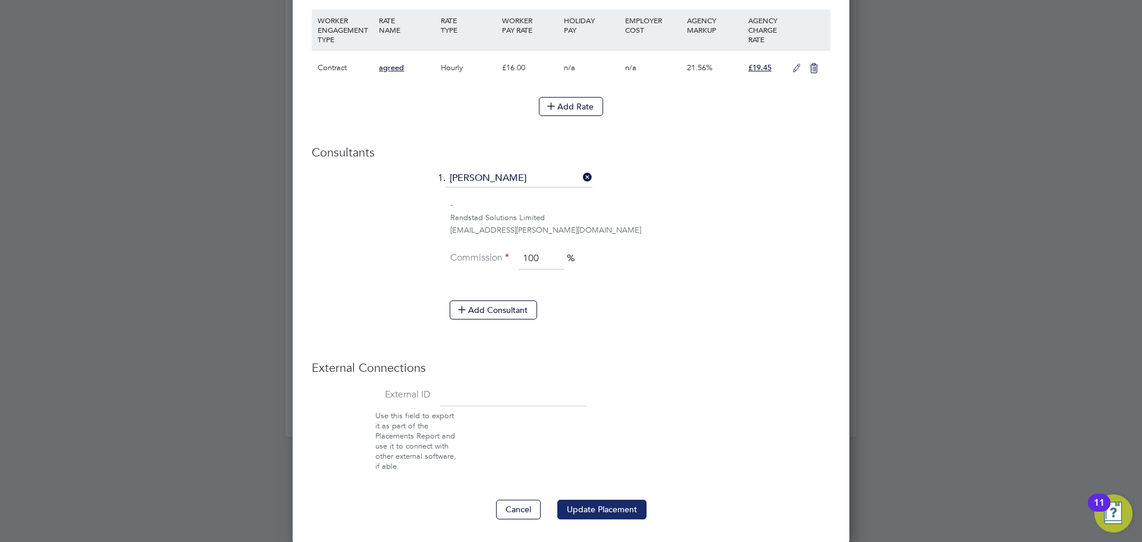
click at [602, 517] on button "Update Placement" at bounding box center [601, 509] width 89 height 19
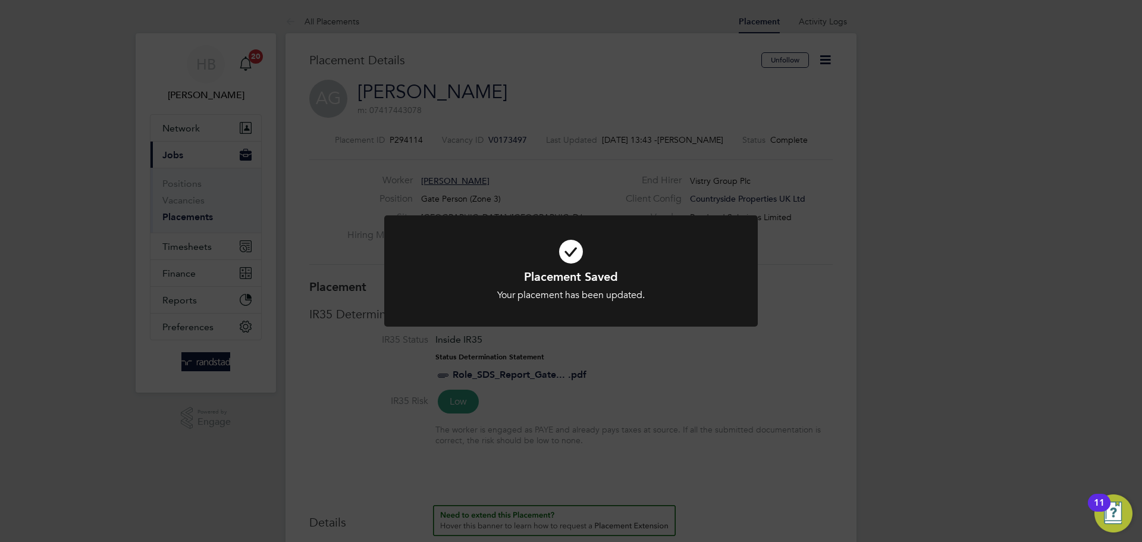
click at [337, 189] on div "Placement Saved Your placement has been updated. Cancel Okay" at bounding box center [571, 271] width 1142 height 542
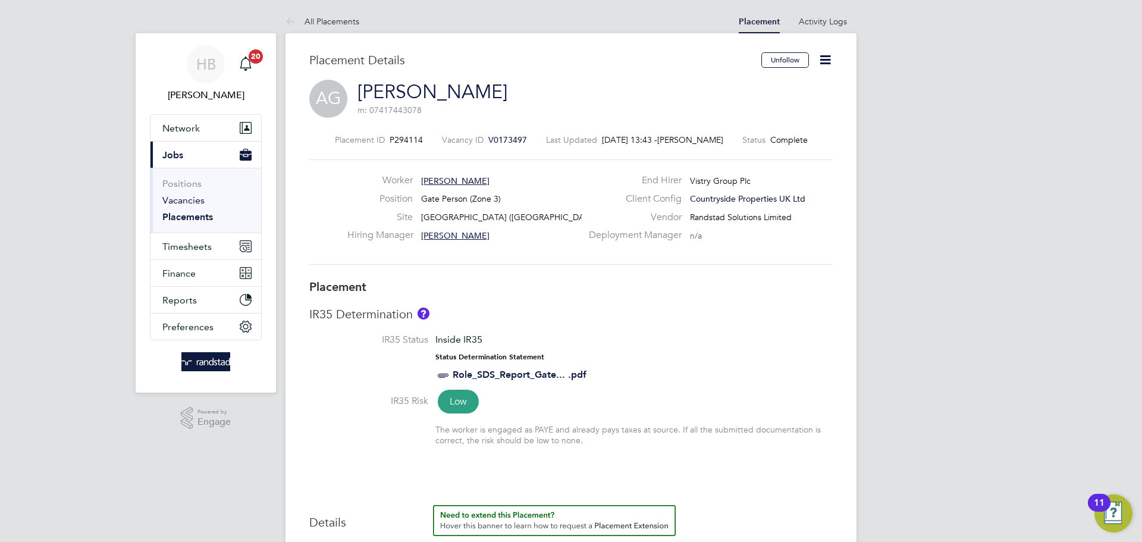
click at [188, 200] on link "Vacancies" at bounding box center [183, 199] width 42 height 11
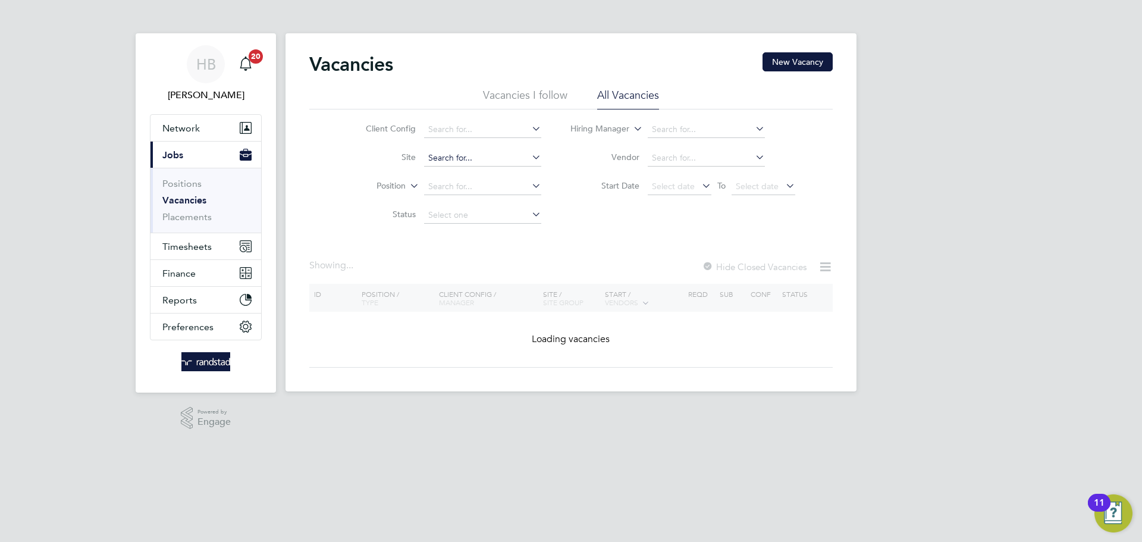
click at [484, 158] on input at bounding box center [482, 158] width 117 height 17
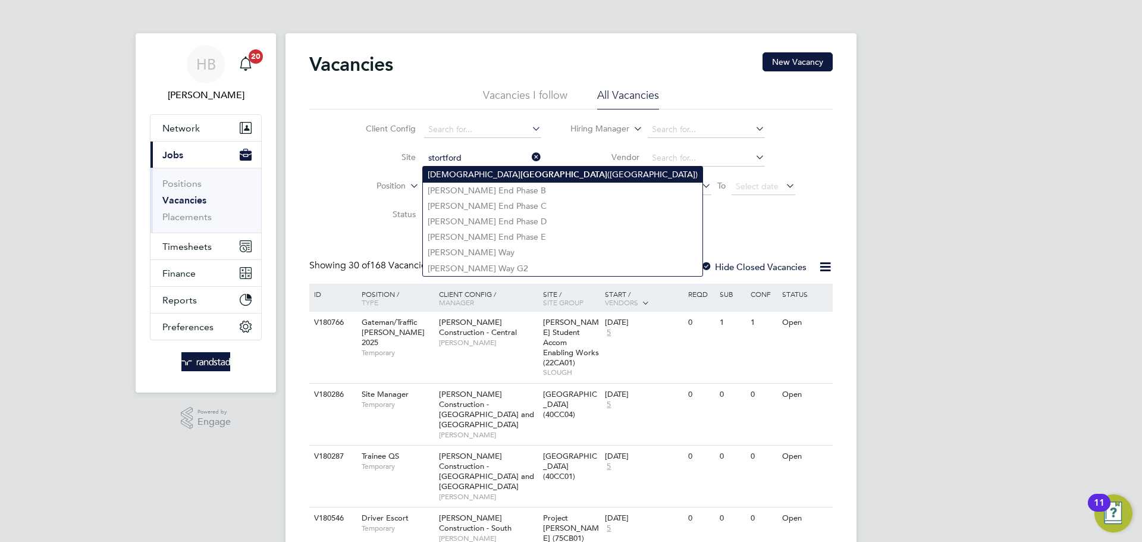
click at [509, 177] on li "Bishops Stortford (Stortford Fields)" at bounding box center [563, 175] width 280 height 16
type input "Bishops Stortford (Stortford Fields)"
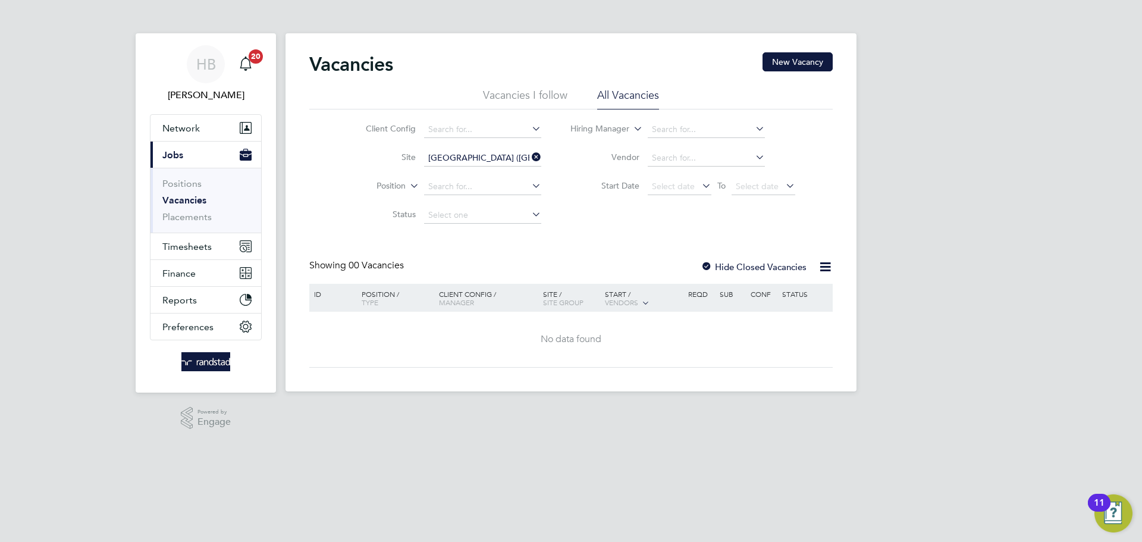
click at [710, 262] on div at bounding box center [707, 268] width 12 height 12
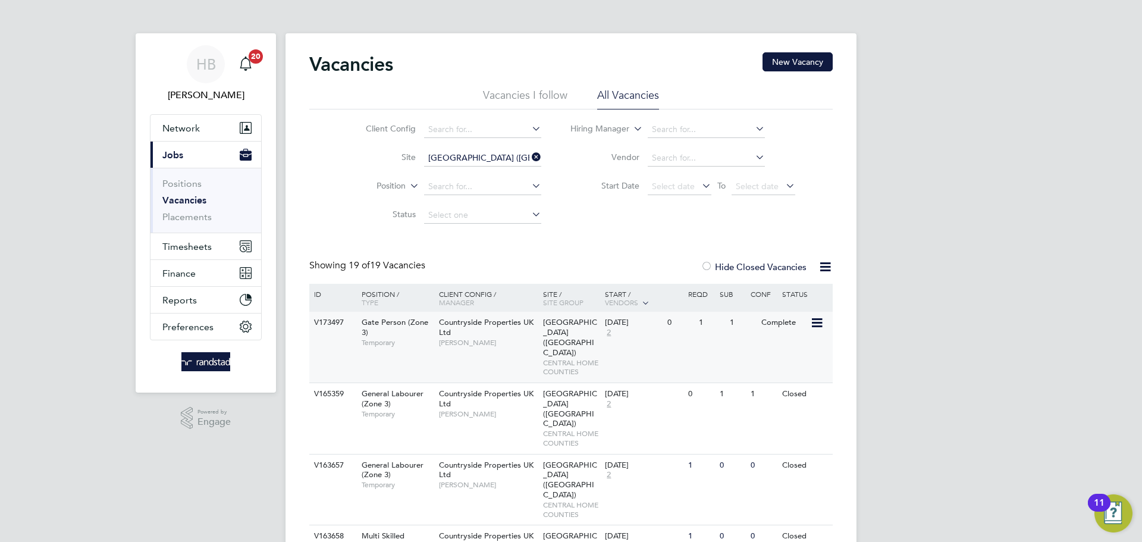
click at [740, 363] on div "V173497 Gate Person (Zone 3) Temporary Countryside Properties UK Ltd Jake Harve…" at bounding box center [570, 347] width 523 height 71
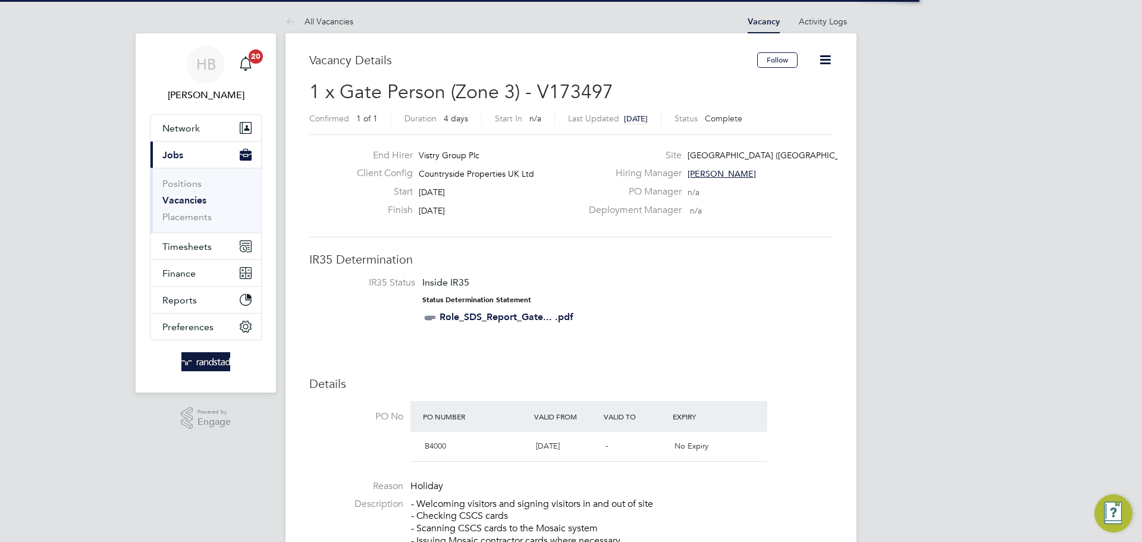
click at [824, 59] on icon at bounding box center [825, 59] width 15 height 15
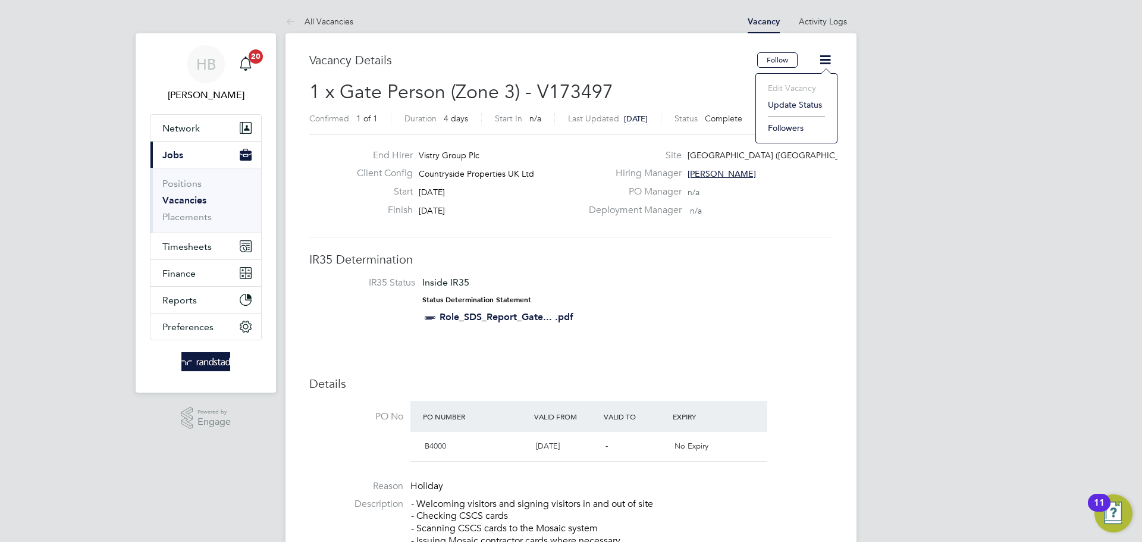
click at [795, 101] on li "Update Status" at bounding box center [796, 104] width 69 height 17
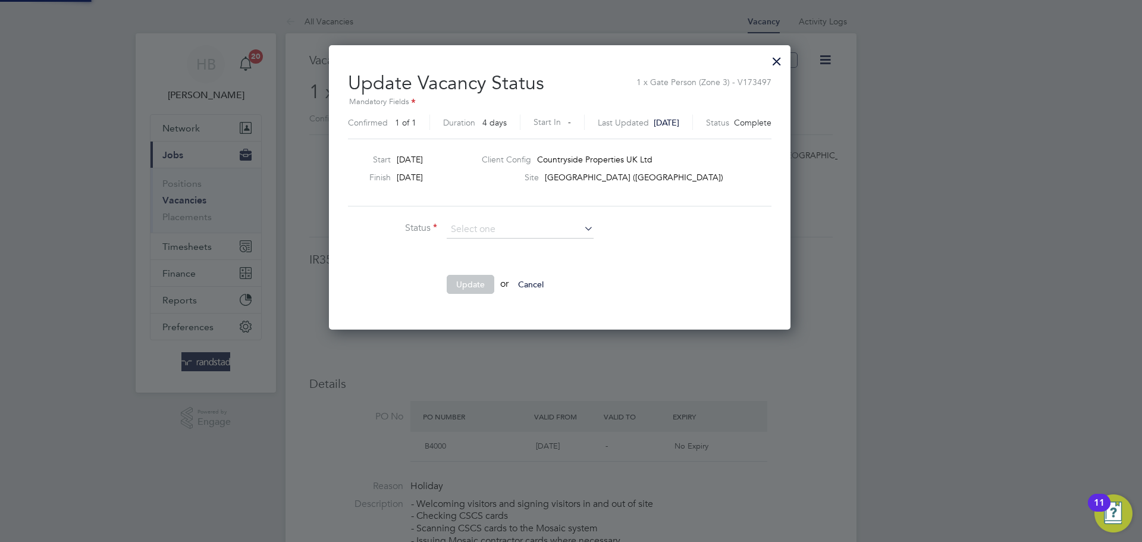
scroll to position [284, 484]
click at [536, 241] on li "Open" at bounding box center [520, 245] width 148 height 15
type input "Open"
click at [480, 279] on button "Update" at bounding box center [471, 284] width 48 height 19
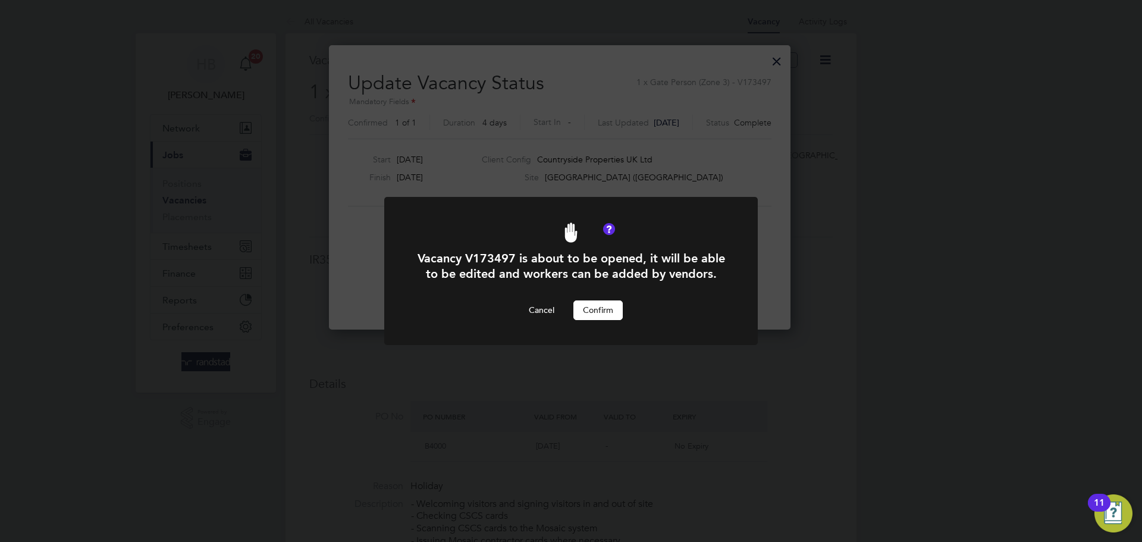
click at [600, 310] on button "Confirm" at bounding box center [597, 309] width 49 height 19
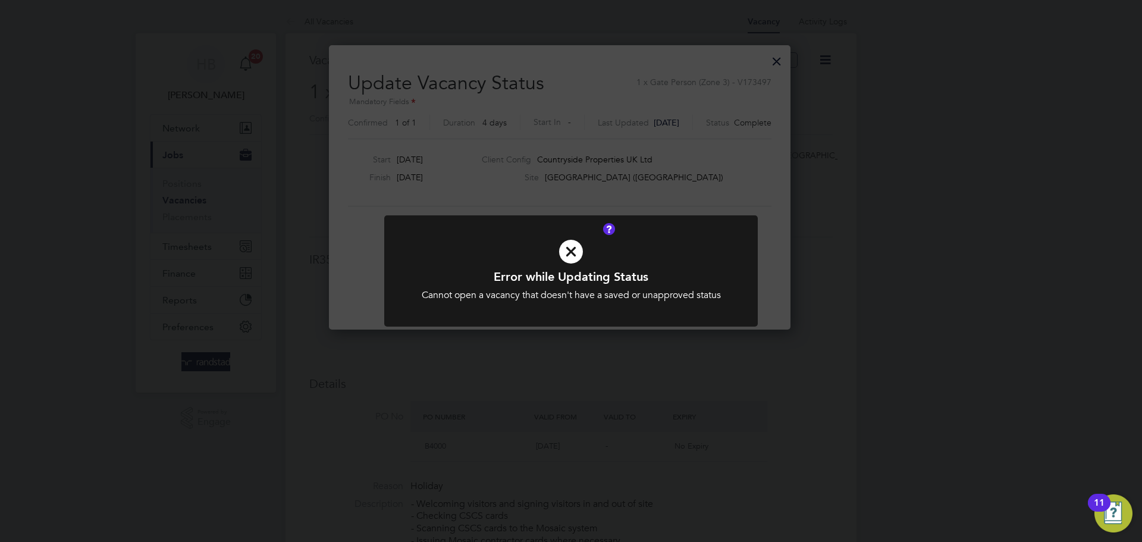
click at [571, 254] on icon at bounding box center [570, 251] width 309 height 46
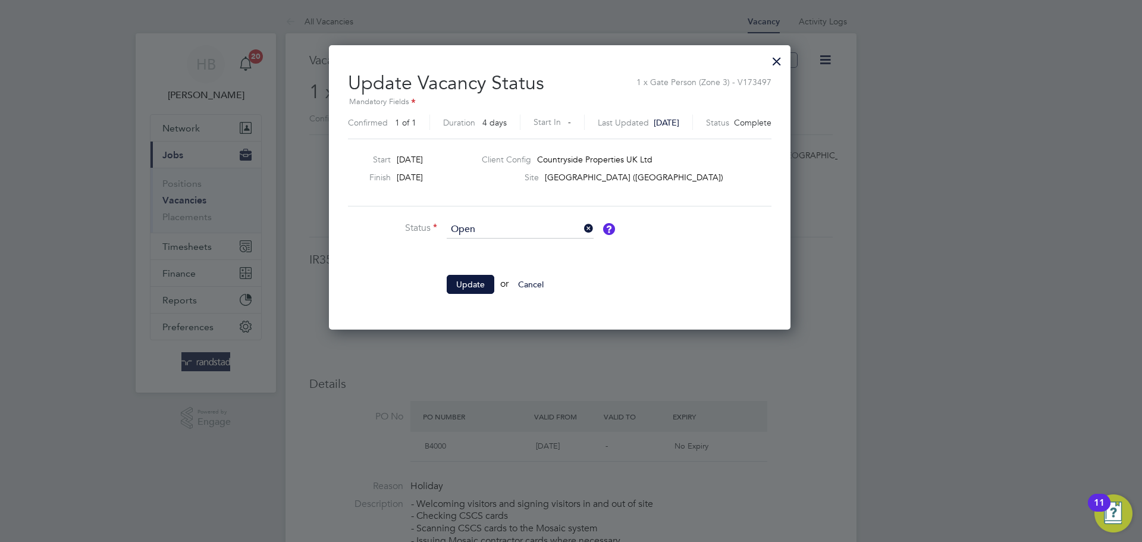
click at [787, 54] on div at bounding box center [776, 58] width 21 height 21
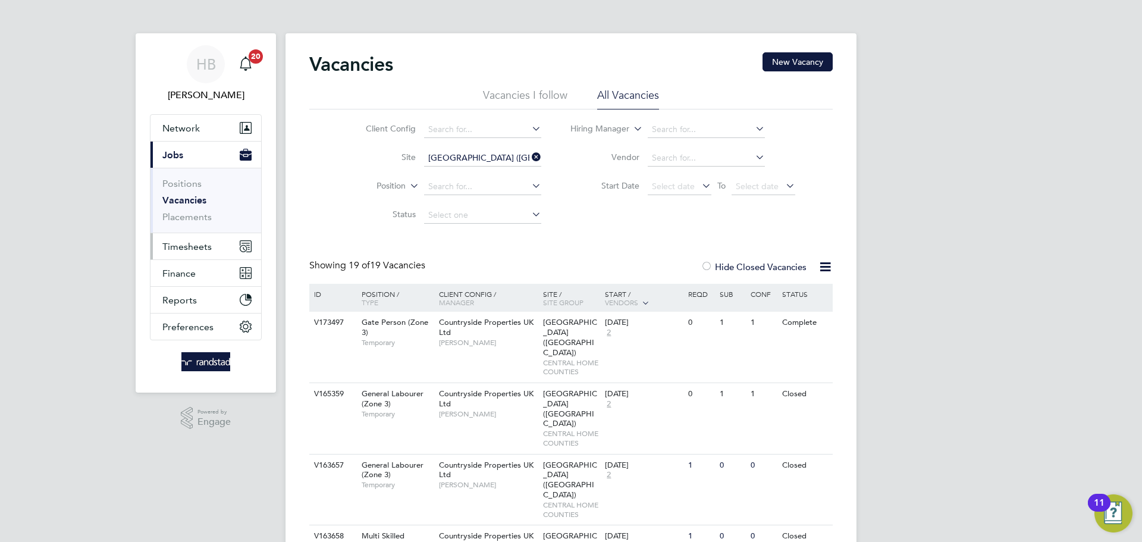
click at [197, 244] on span "Timesheets" at bounding box center [186, 246] width 49 height 11
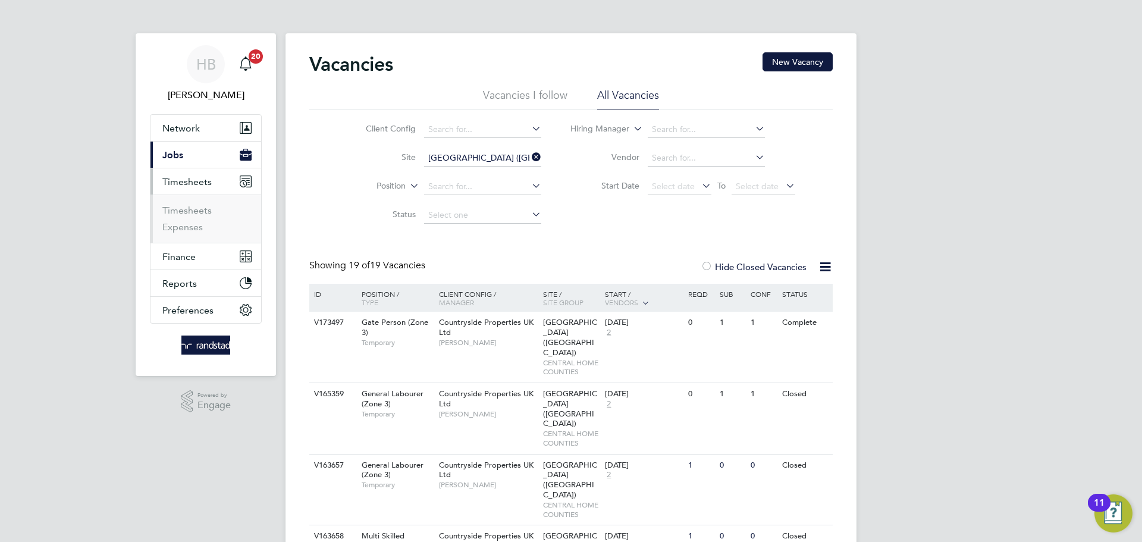
click at [180, 203] on ul "Timesheets Expenses" at bounding box center [205, 218] width 111 height 48
click at [184, 211] on link "Timesheets" at bounding box center [186, 210] width 49 height 11
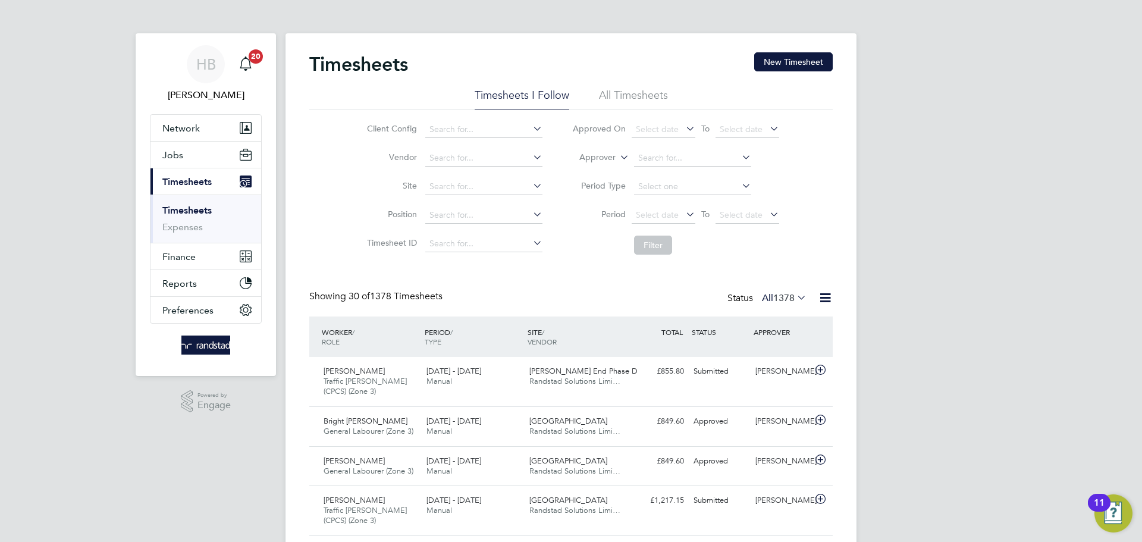
click at [202, 213] on link "Timesheets" at bounding box center [186, 210] width 49 height 11
